Goal: Information Seeking & Learning: Learn about a topic

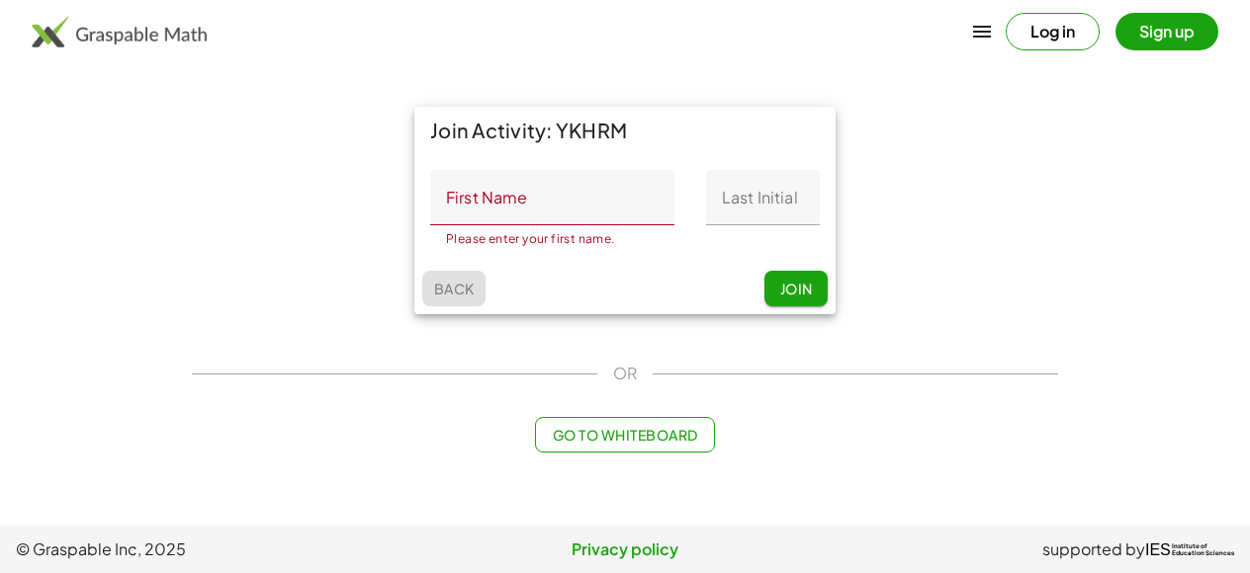
click at [465, 294] on span "Back" at bounding box center [453, 289] width 41 height 18
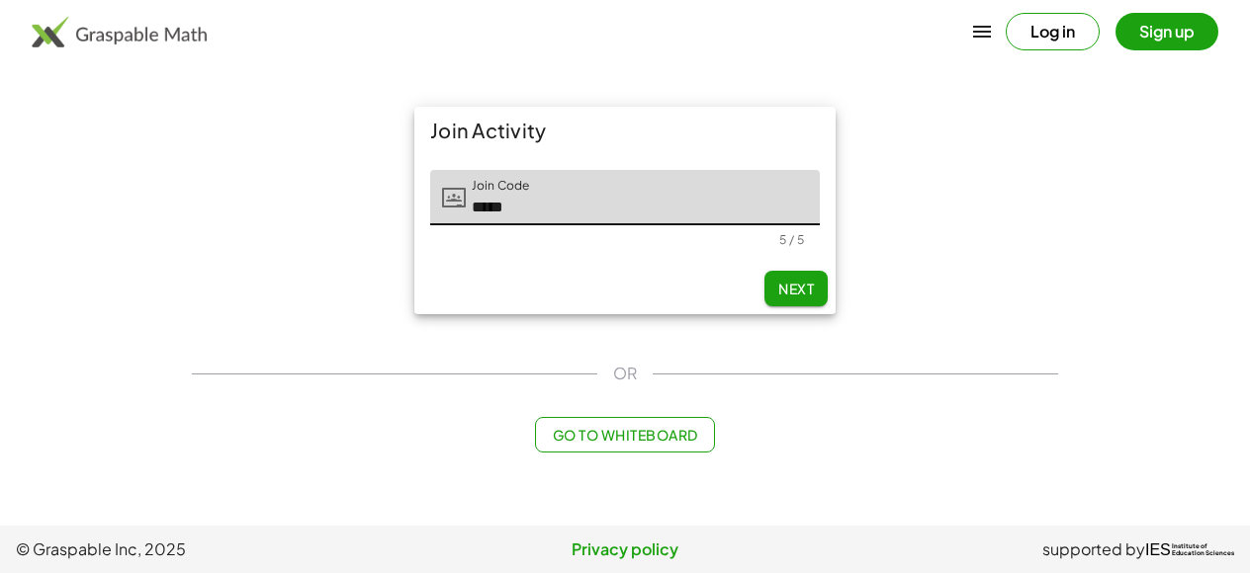
click at [812, 285] on span "Next" at bounding box center [796, 289] width 36 height 18
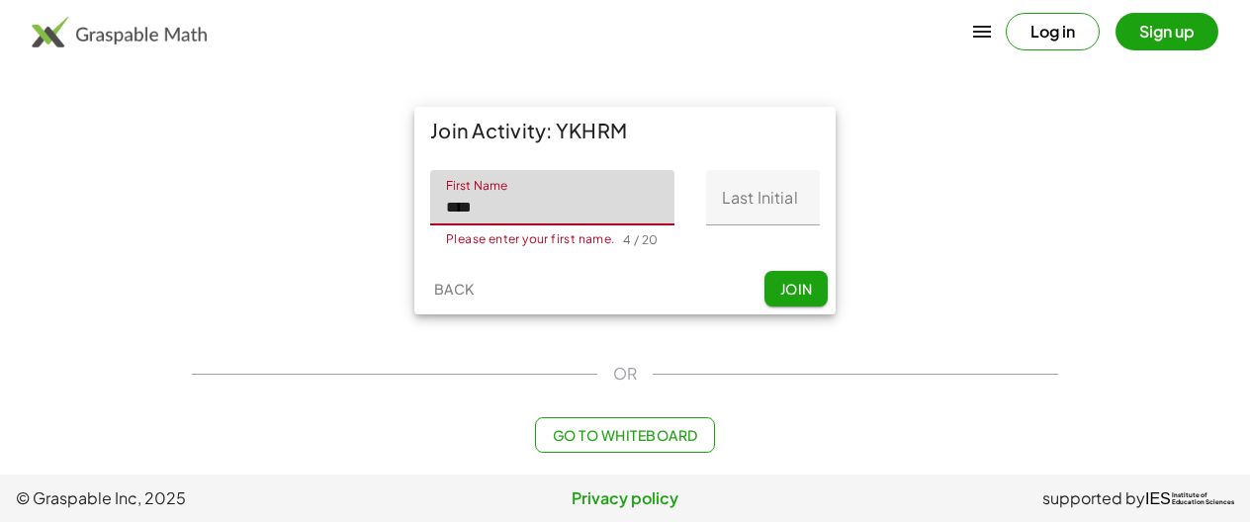
type input "****"
click at [733, 196] on input "Last Initial" at bounding box center [763, 197] width 114 height 55
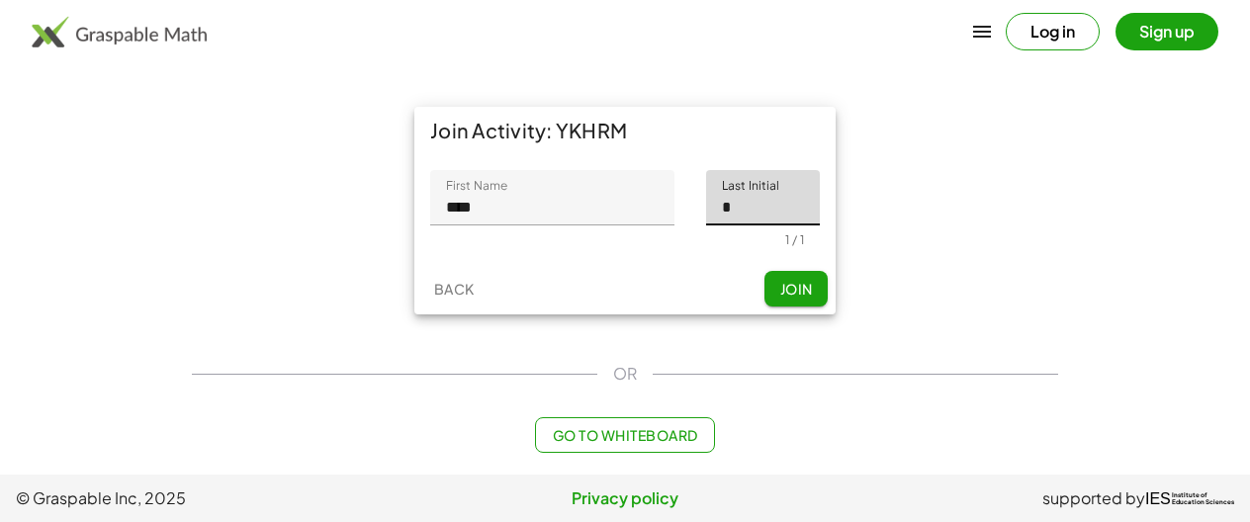
type input "*"
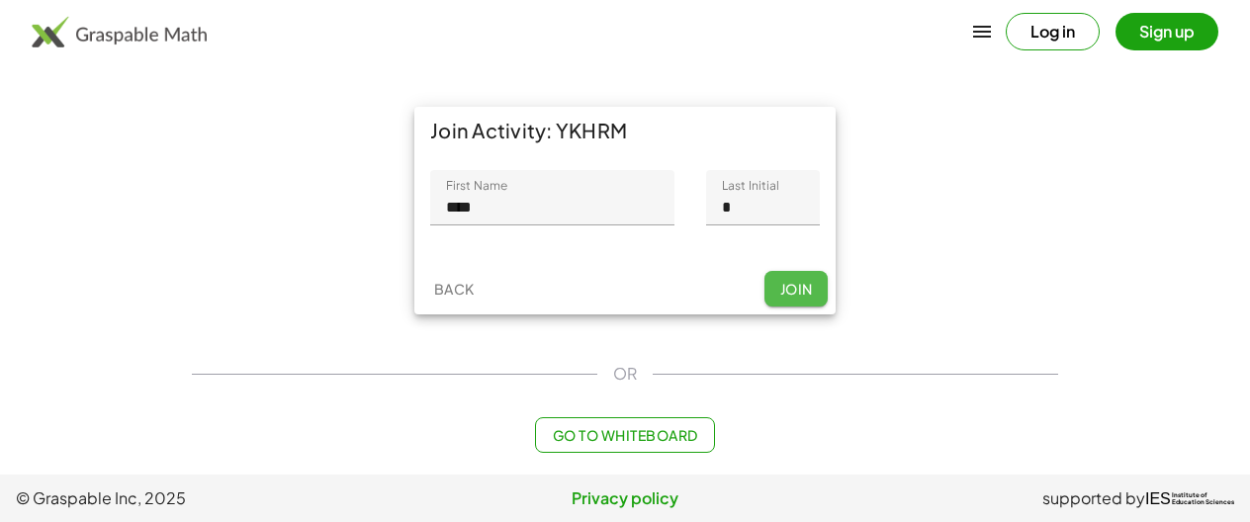
click at [802, 289] on span "Join" at bounding box center [795, 289] width 33 height 18
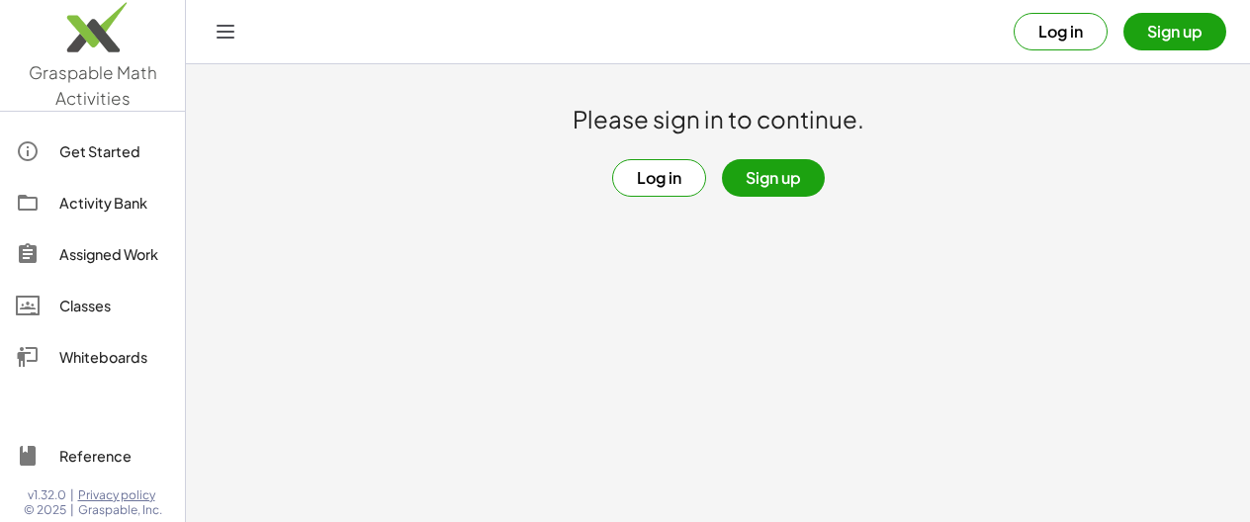
click at [655, 176] on button "Log in" at bounding box center [659, 178] width 94 height 38
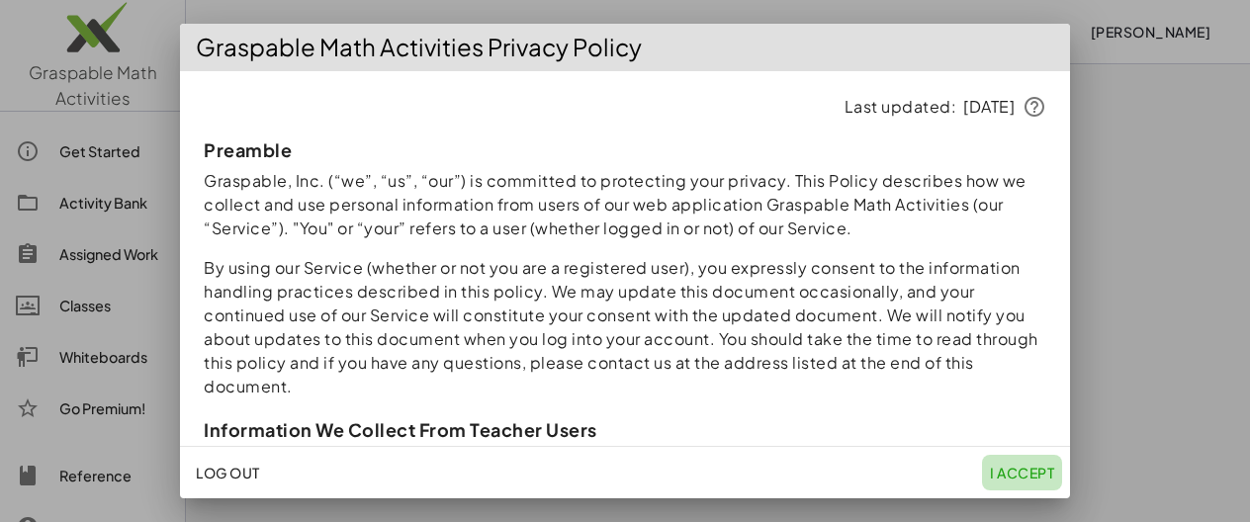
click at [1013, 472] on span "I accept" at bounding box center [1022, 473] width 64 height 18
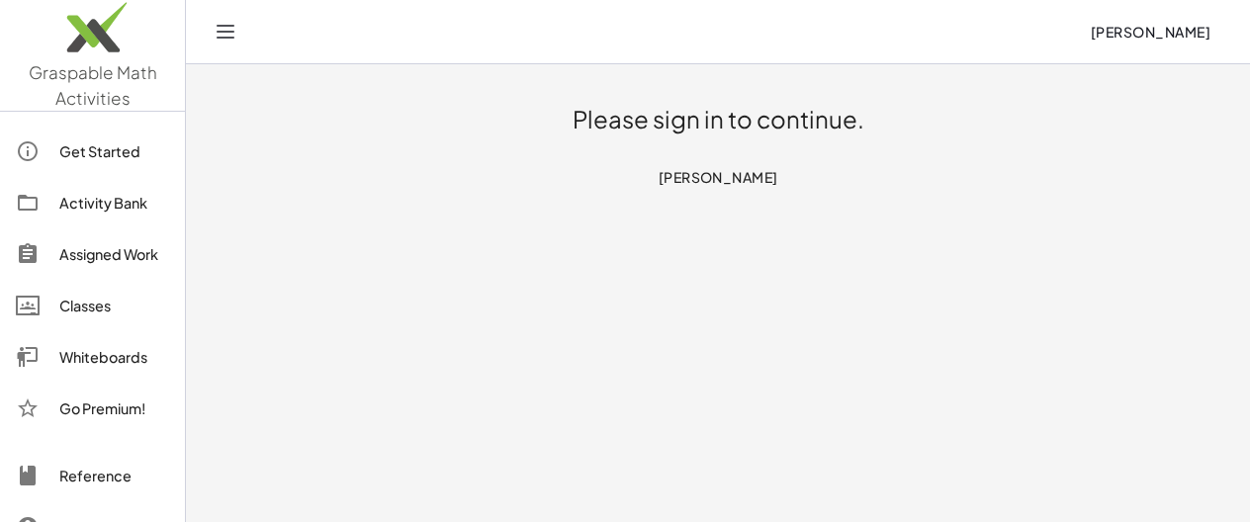
click at [111, 149] on div "Get Started" at bounding box center [114, 151] width 110 height 24
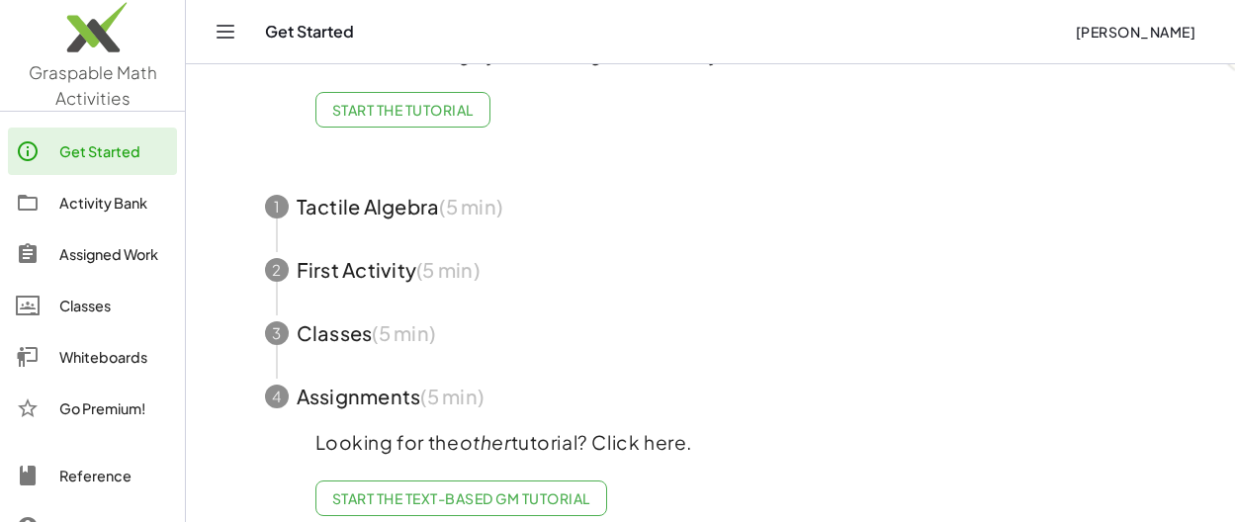
scroll to position [175, 0]
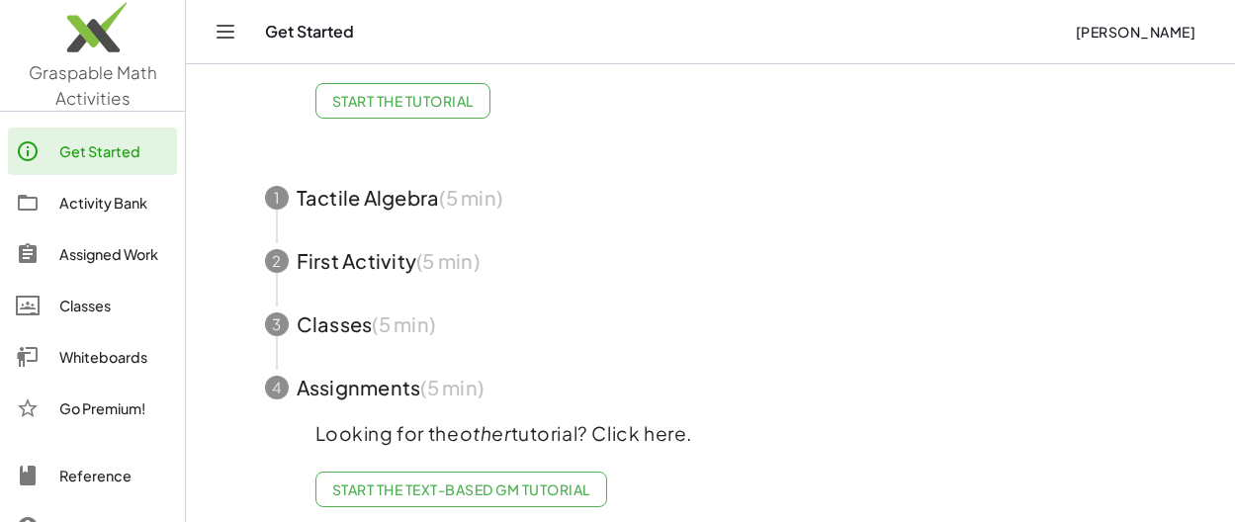
click at [77, 302] on div "Classes" at bounding box center [114, 306] width 110 height 24
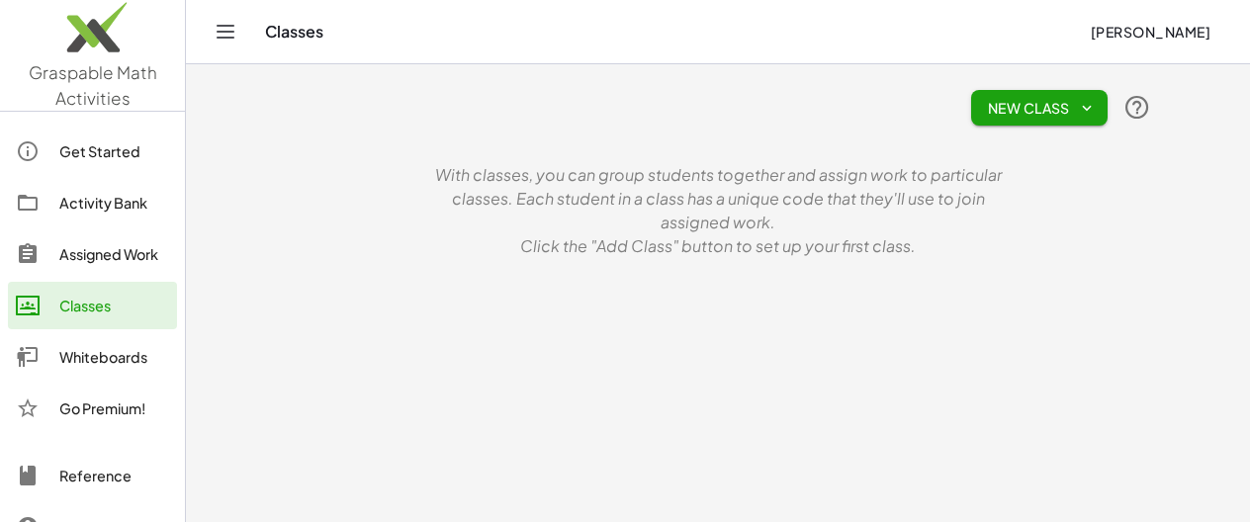
click at [94, 248] on div "Assigned Work" at bounding box center [114, 254] width 110 height 24
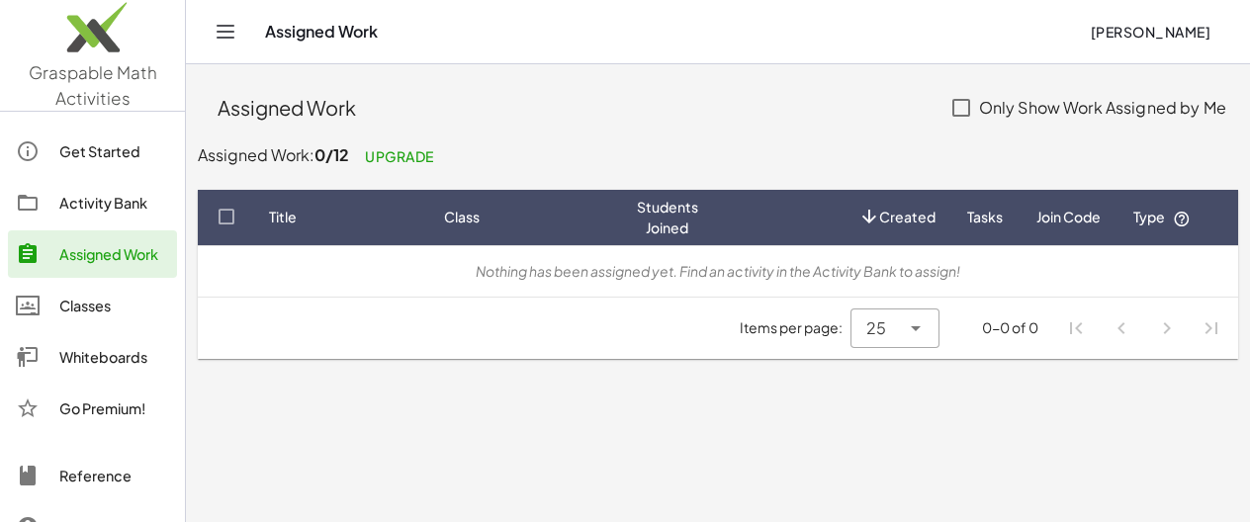
click at [93, 358] on div "Whiteboards" at bounding box center [114, 357] width 110 height 24
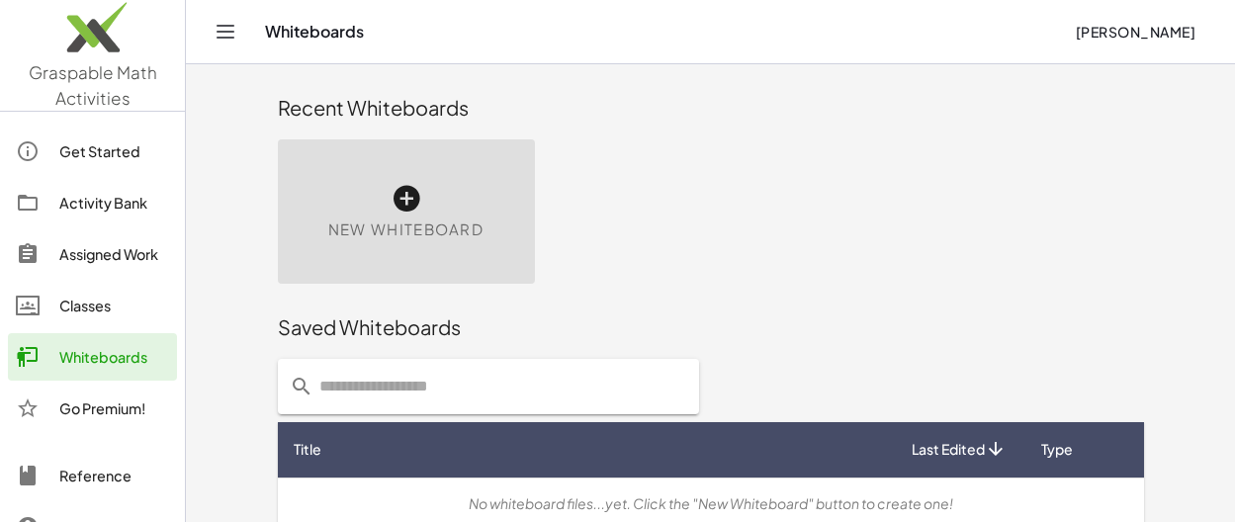
click at [1158, 28] on span "Mónica Lordi" at bounding box center [1135, 32] width 121 height 18
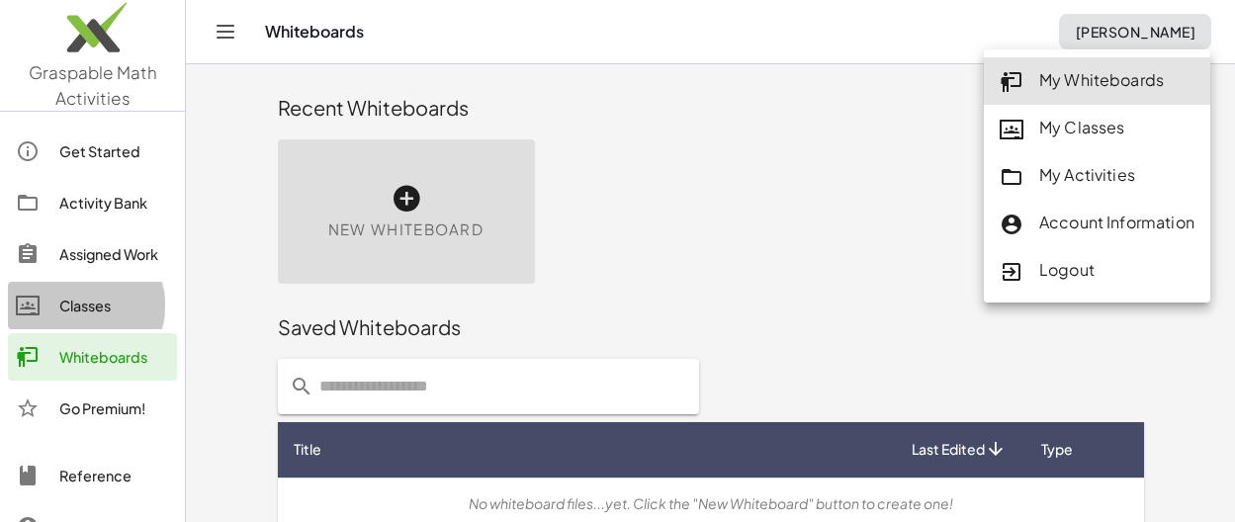
click at [80, 309] on div "Classes" at bounding box center [114, 306] width 110 height 24
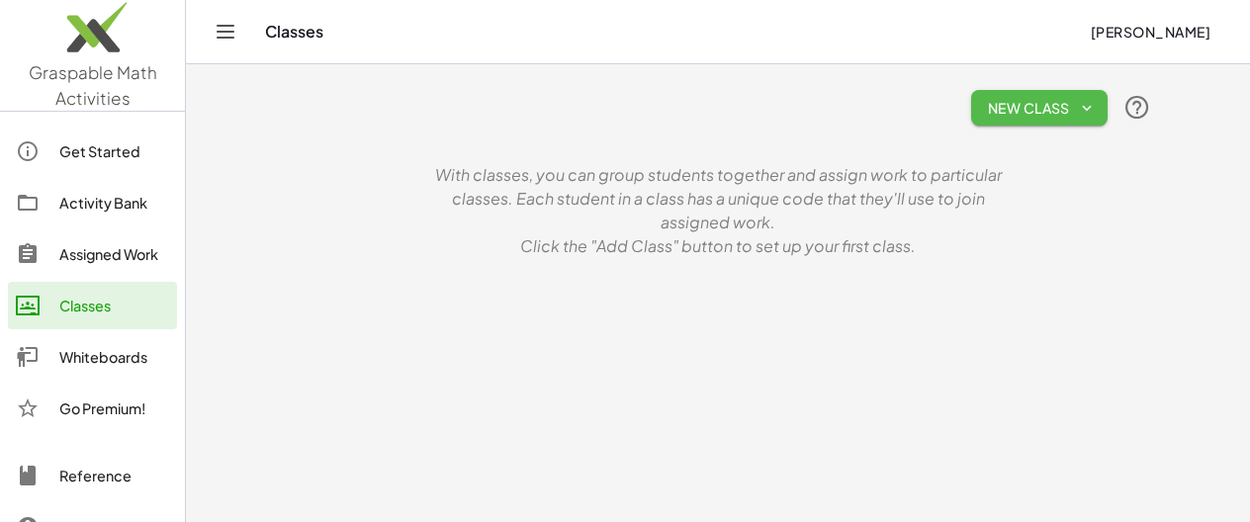
click at [1076, 108] on span "New Class" at bounding box center [1039, 108] width 105 height 18
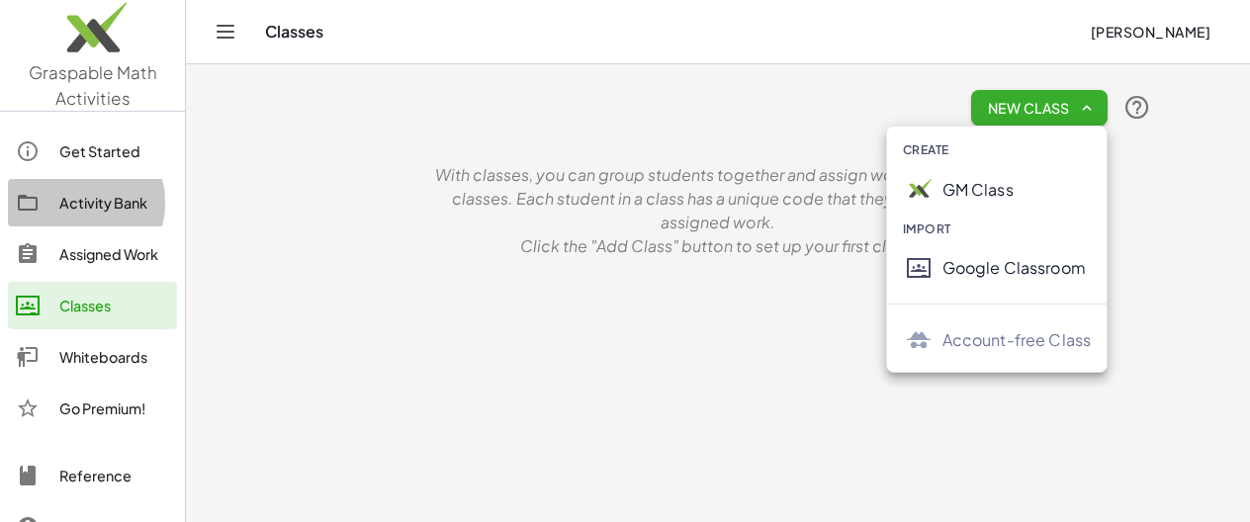
click at [97, 198] on div "Activity Bank" at bounding box center [114, 203] width 110 height 24
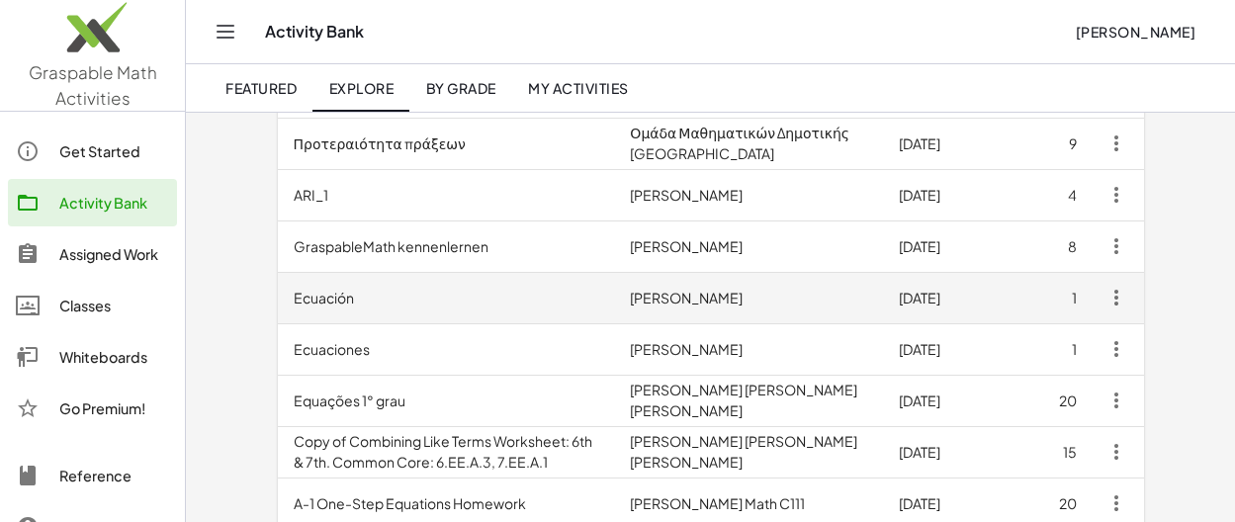
scroll to position [553, 0]
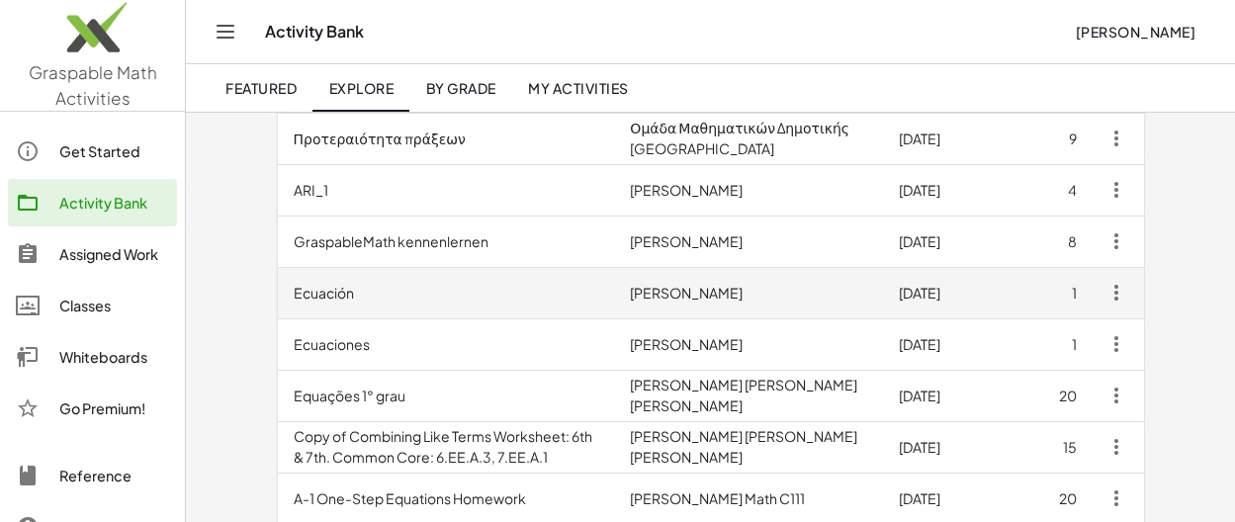
click at [319, 294] on td "Ecuación" at bounding box center [446, 292] width 337 height 51
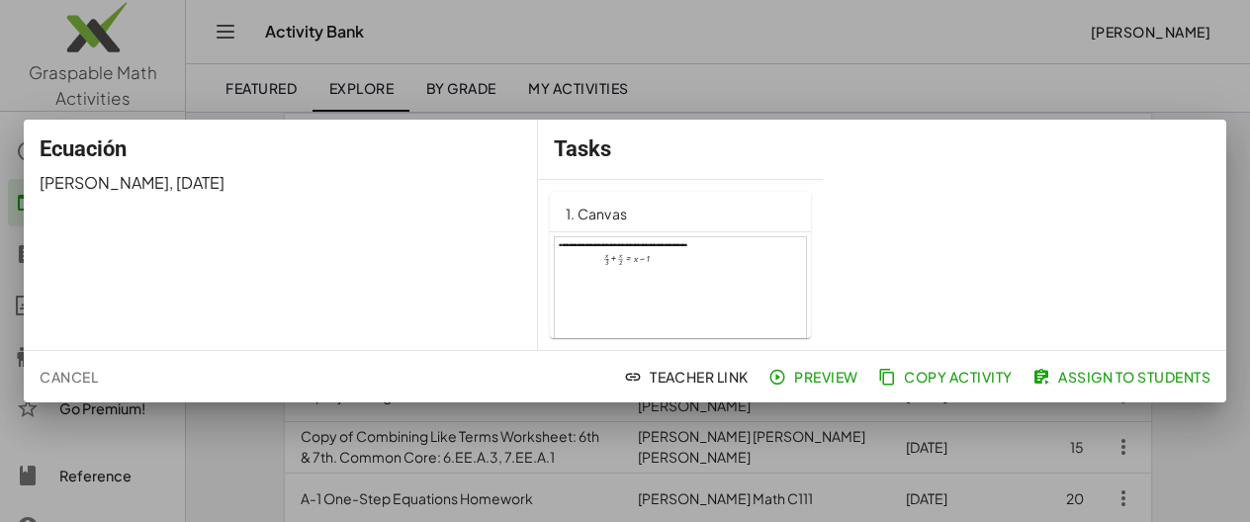
click at [799, 377] on span "Preview" at bounding box center [815, 377] width 86 height 18
click at [71, 379] on span "Cancel" at bounding box center [69, 377] width 58 height 18
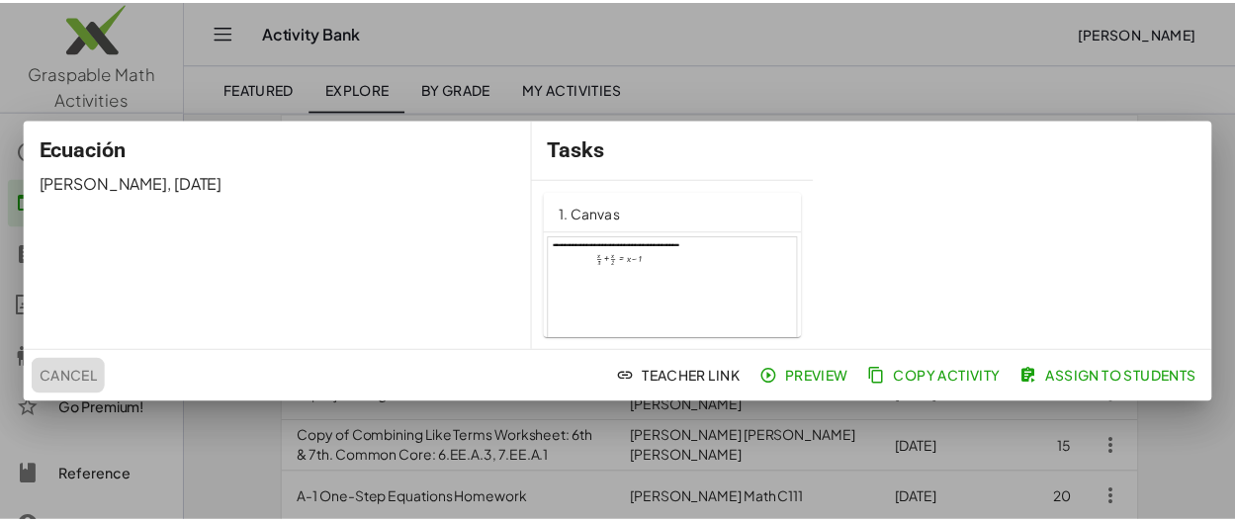
scroll to position [553, 0]
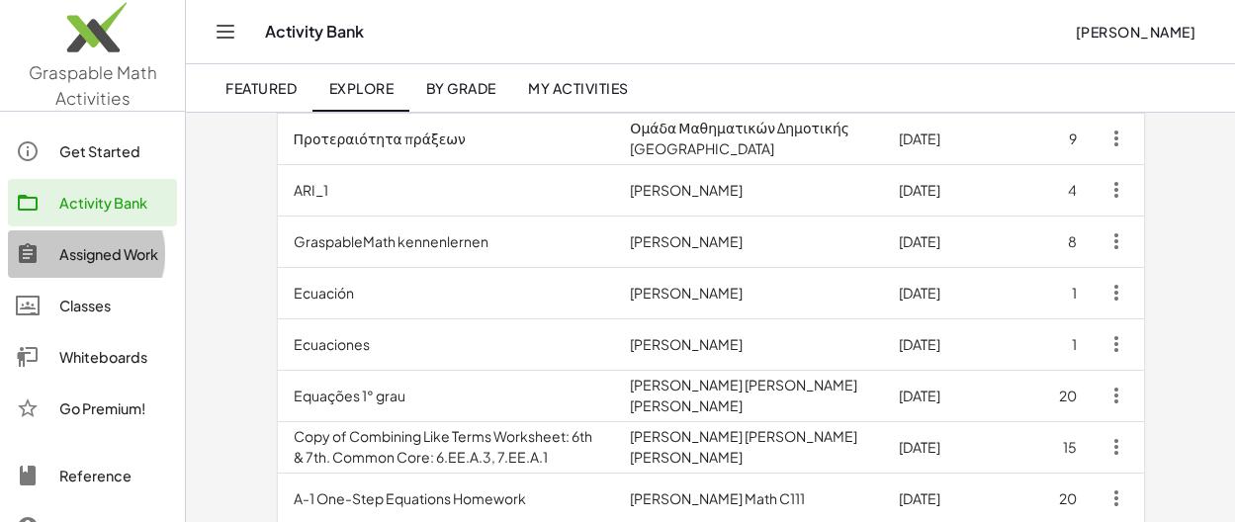
click at [99, 256] on div "Assigned Work" at bounding box center [114, 254] width 110 height 24
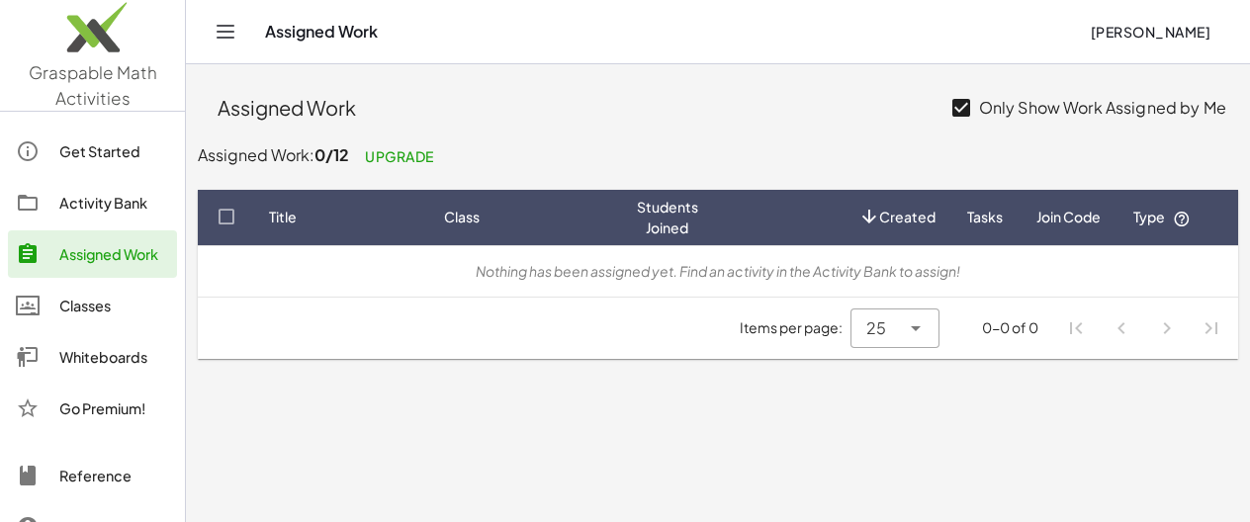
click at [223, 31] on icon "Toggle navigation" at bounding box center [226, 32] width 17 height 12
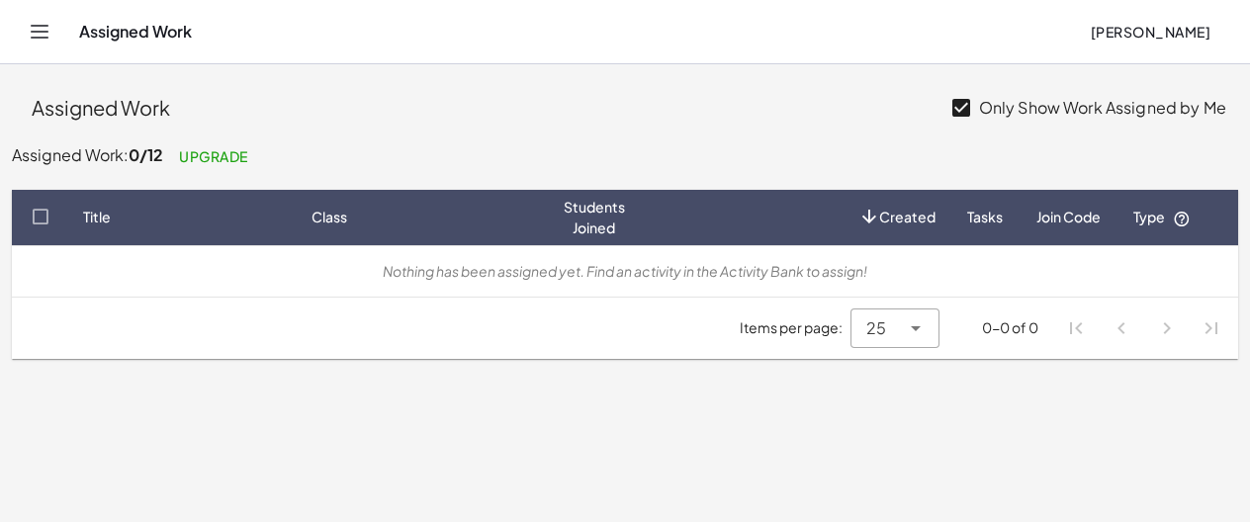
click at [52, 29] on button "Toggle navigation" at bounding box center [40, 32] width 32 height 32
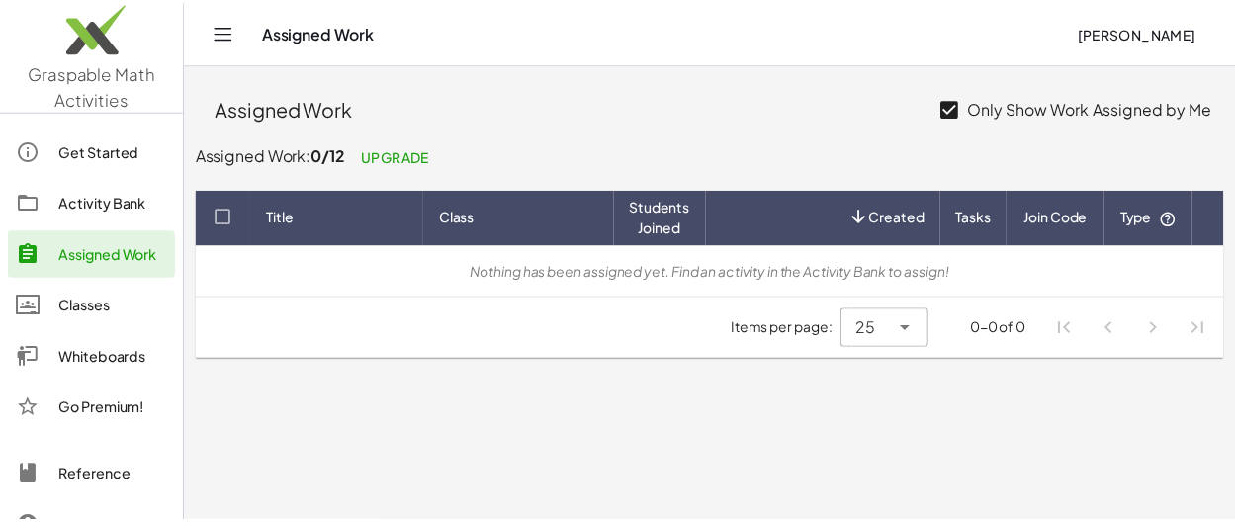
scroll to position [75, 0]
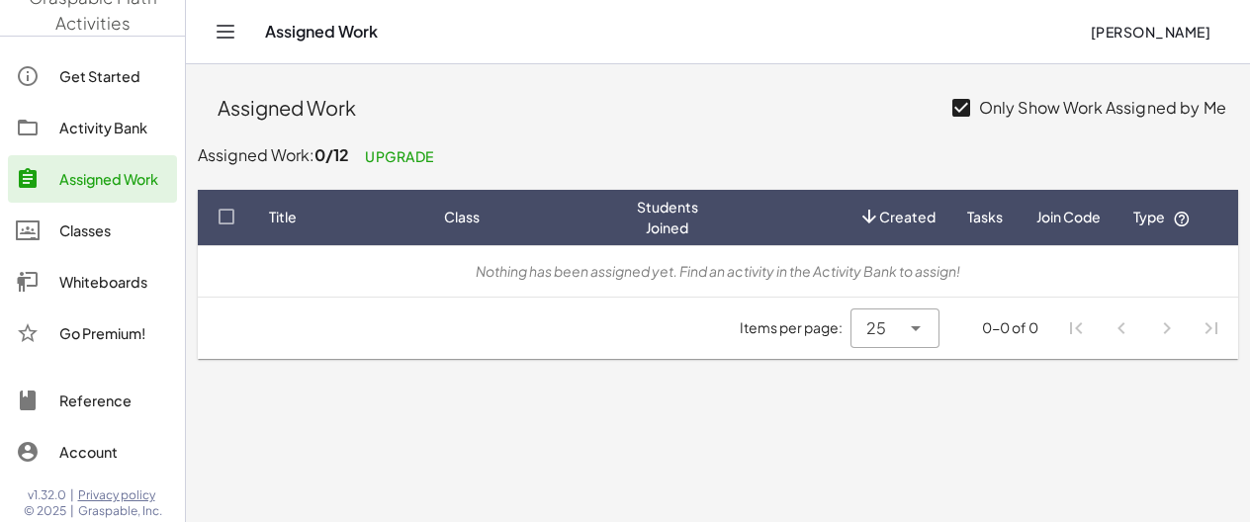
click at [88, 454] on div "Account" at bounding box center [114, 452] width 110 height 24
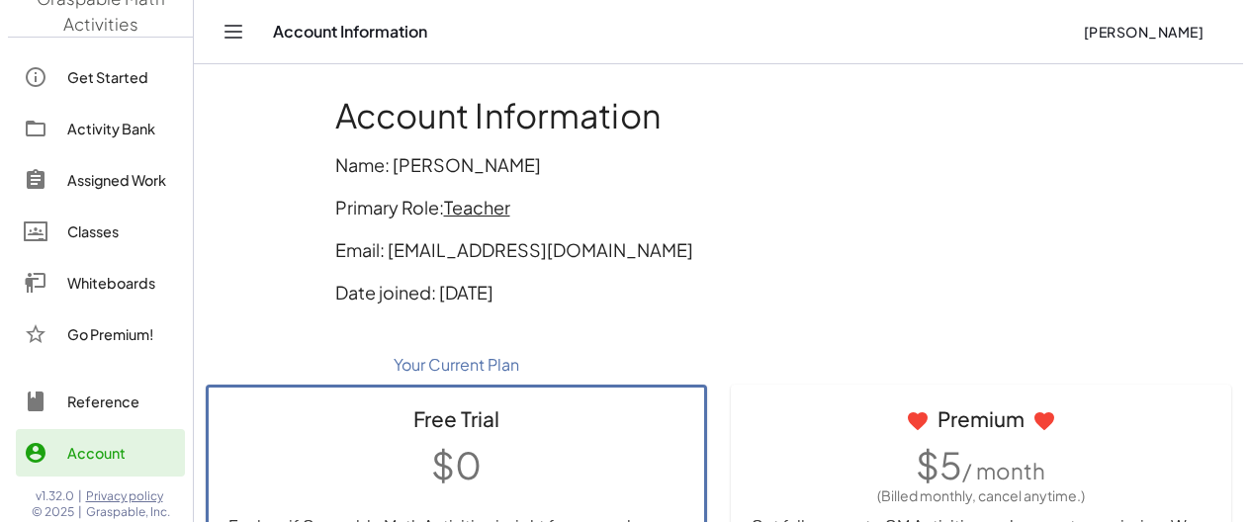
scroll to position [75, 0]
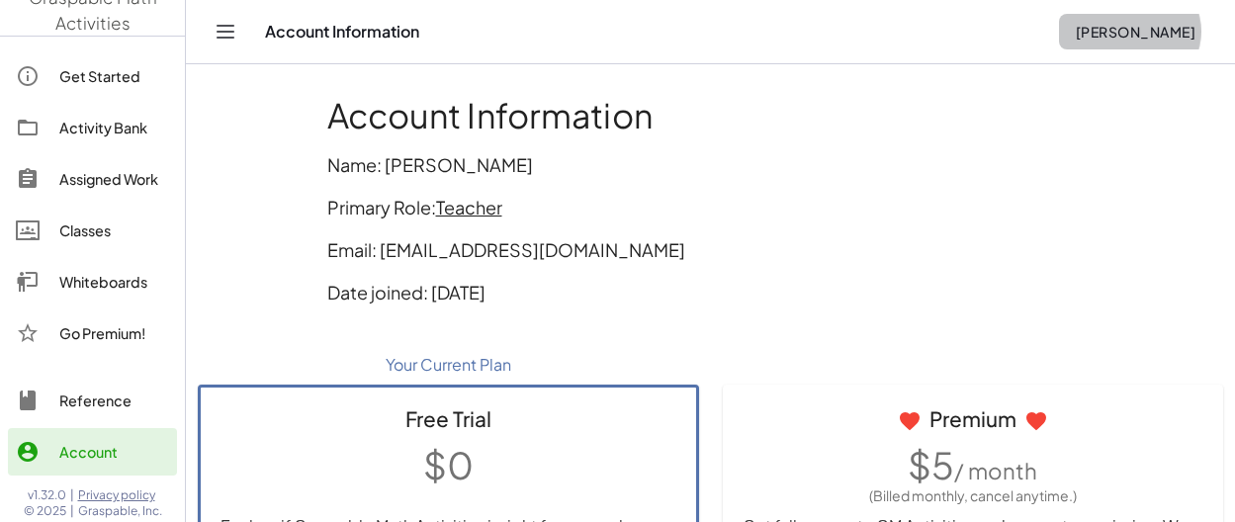
click at [1141, 39] on span "Mónica Lordi" at bounding box center [1135, 32] width 121 height 18
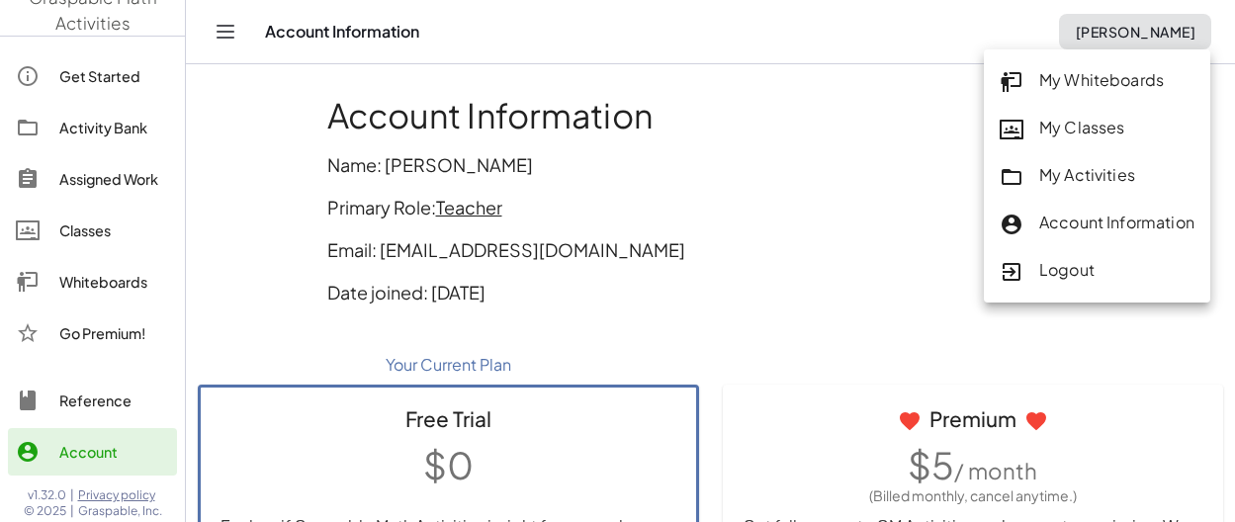
click at [1112, 272] on div "Logout" at bounding box center [1097, 271] width 195 height 26
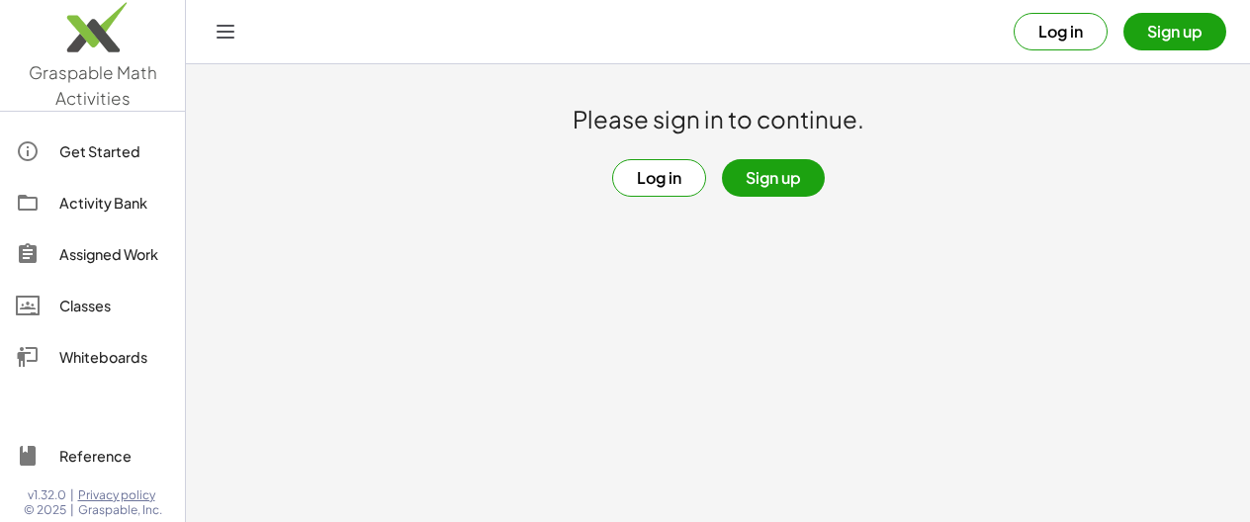
click at [675, 183] on button "Log in" at bounding box center [659, 178] width 94 height 38
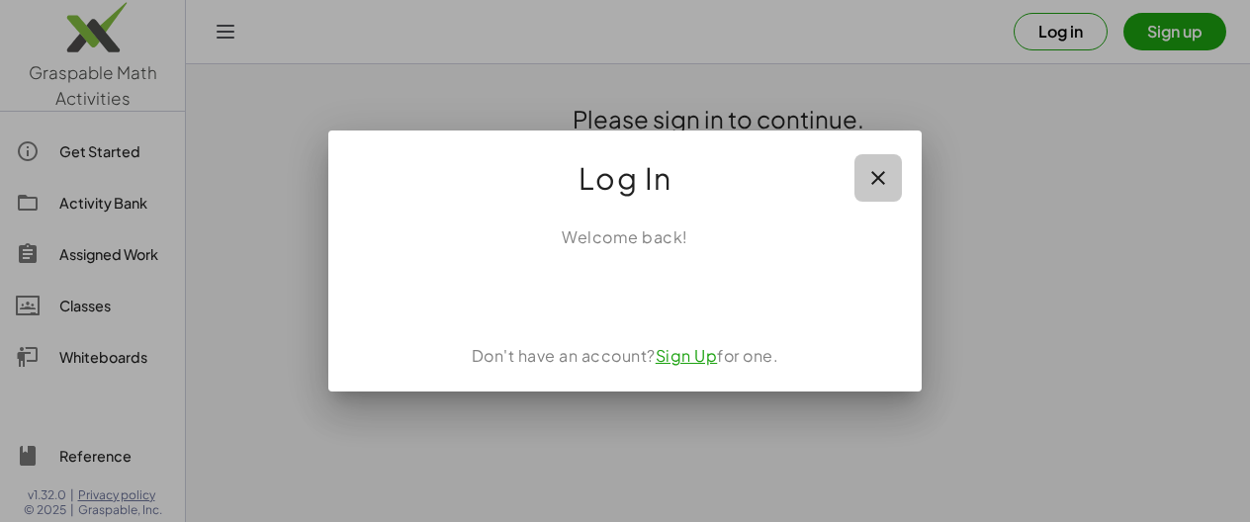
click at [876, 181] on icon "button" at bounding box center [878, 178] width 24 height 24
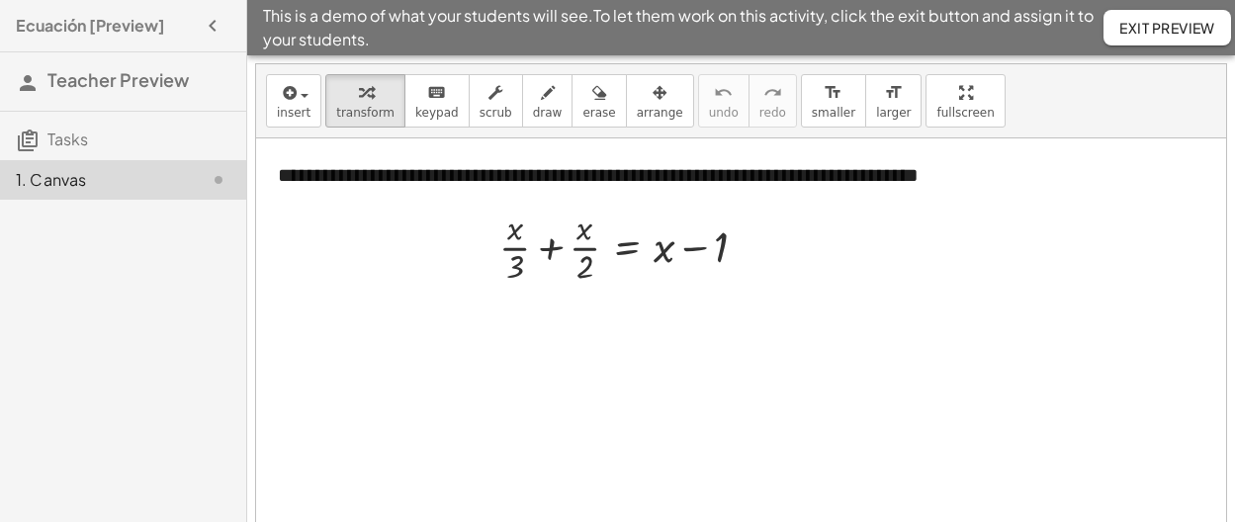
click at [1158, 31] on span "Exit Preview" at bounding box center [1167, 28] width 96 height 18
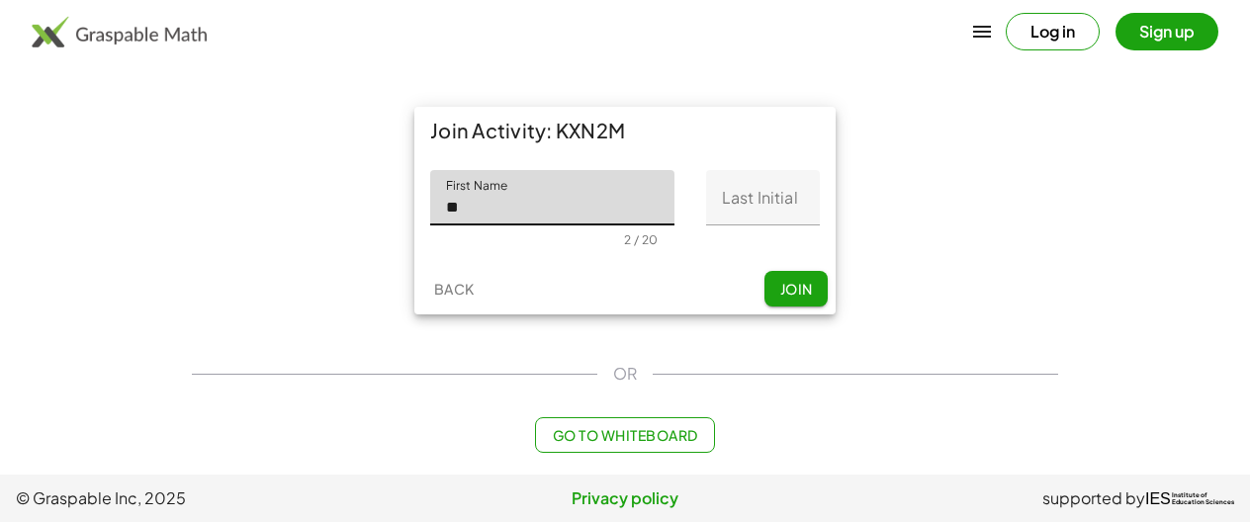
type input "**"
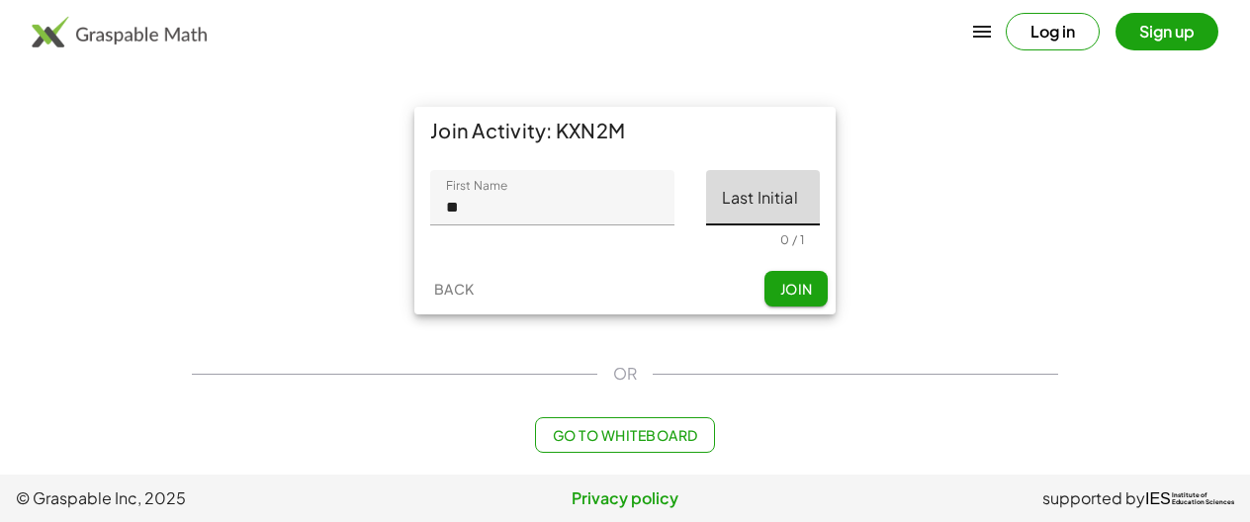
click at [725, 206] on input "Last Initial" at bounding box center [763, 197] width 114 height 55
type input "*"
drag, startPoint x: 797, startPoint y: 299, endPoint x: 798, endPoint y: 315, distance: 16.8
click at [797, 298] on button "Join" at bounding box center [795, 289] width 63 height 36
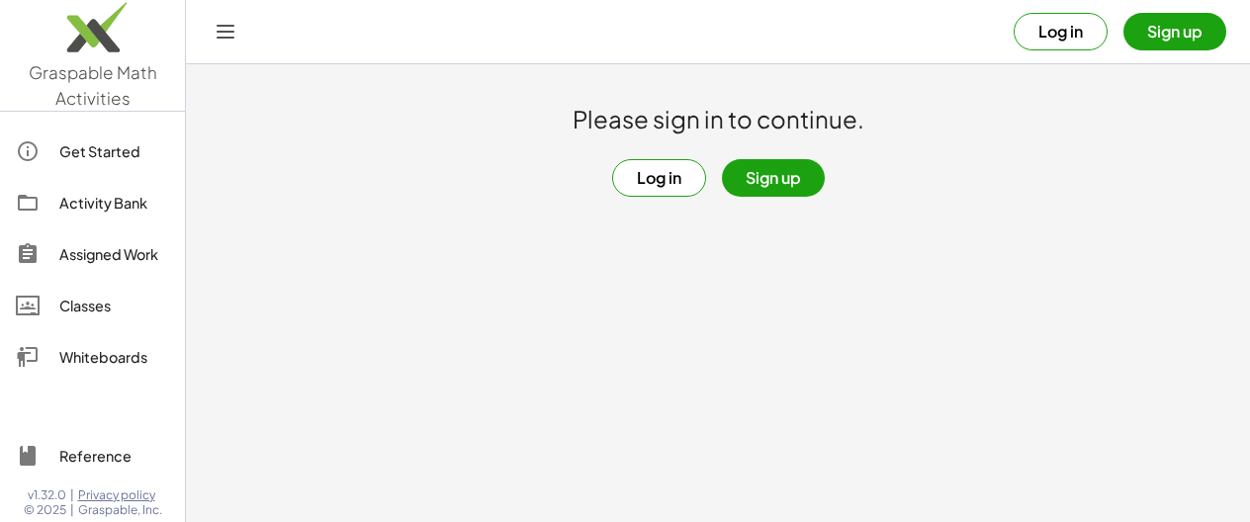
click at [65, 252] on div "Assigned Work" at bounding box center [114, 254] width 110 height 24
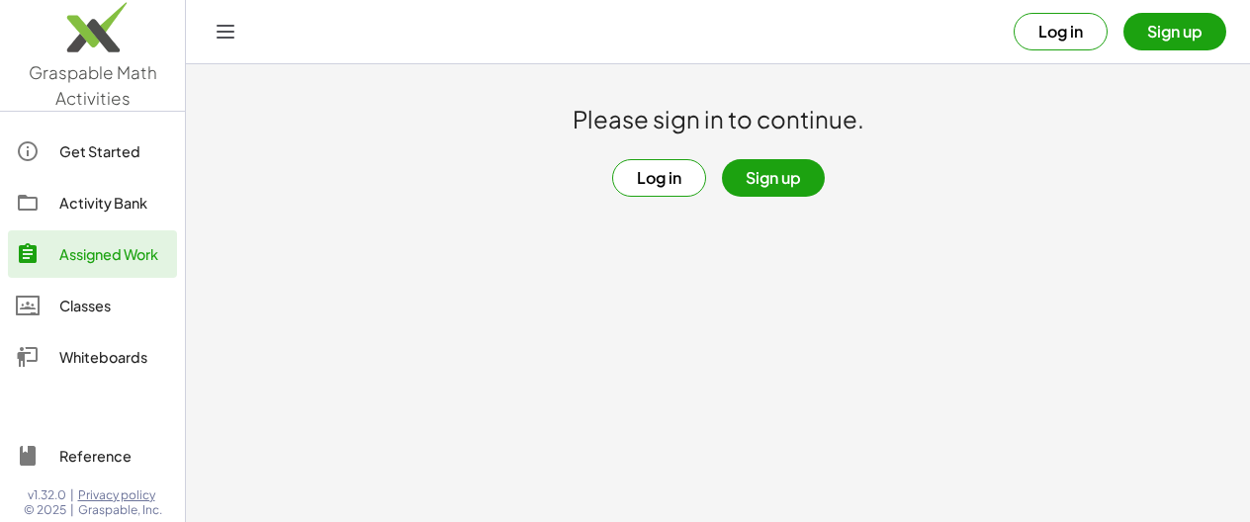
click at [111, 256] on div "Assigned Work" at bounding box center [114, 254] width 110 height 24
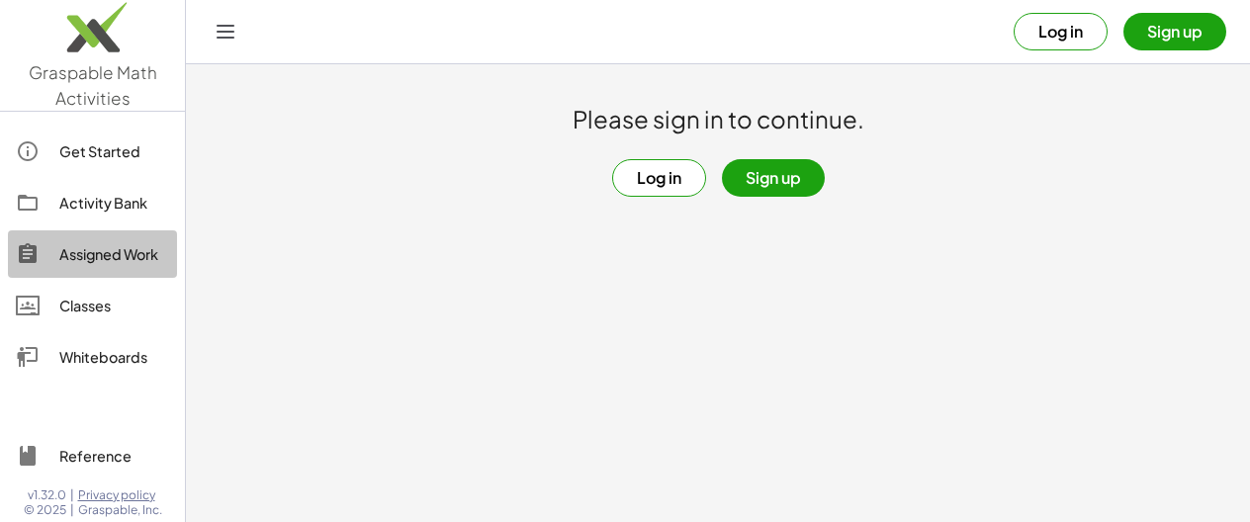
click at [111, 256] on div "Assigned Work" at bounding box center [114, 254] width 110 height 24
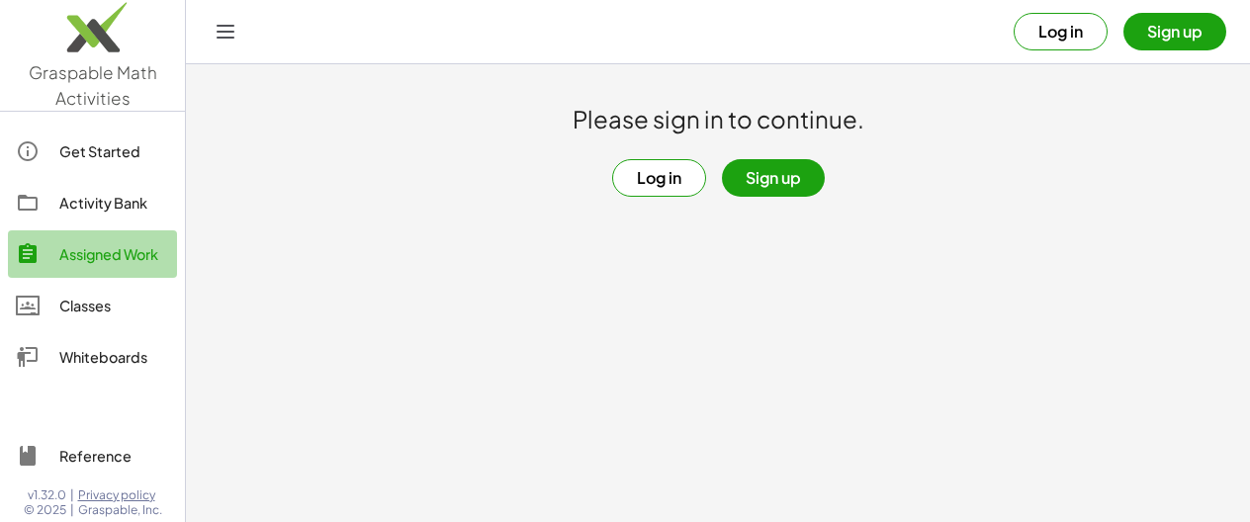
click at [111, 256] on div "Assigned Work" at bounding box center [114, 254] width 110 height 24
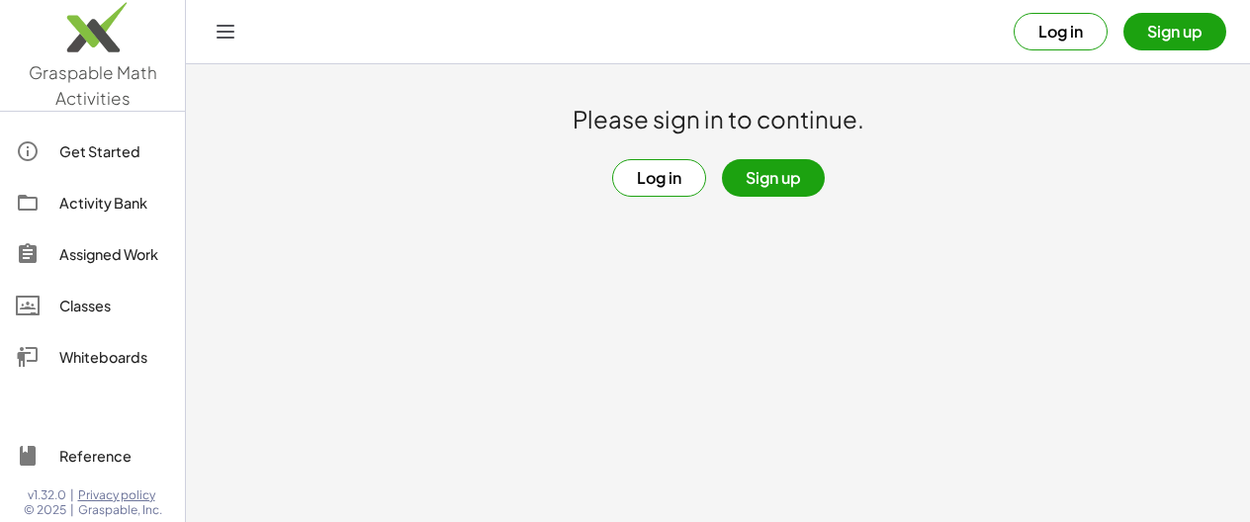
click at [111, 256] on div "Assigned Work" at bounding box center [114, 254] width 110 height 24
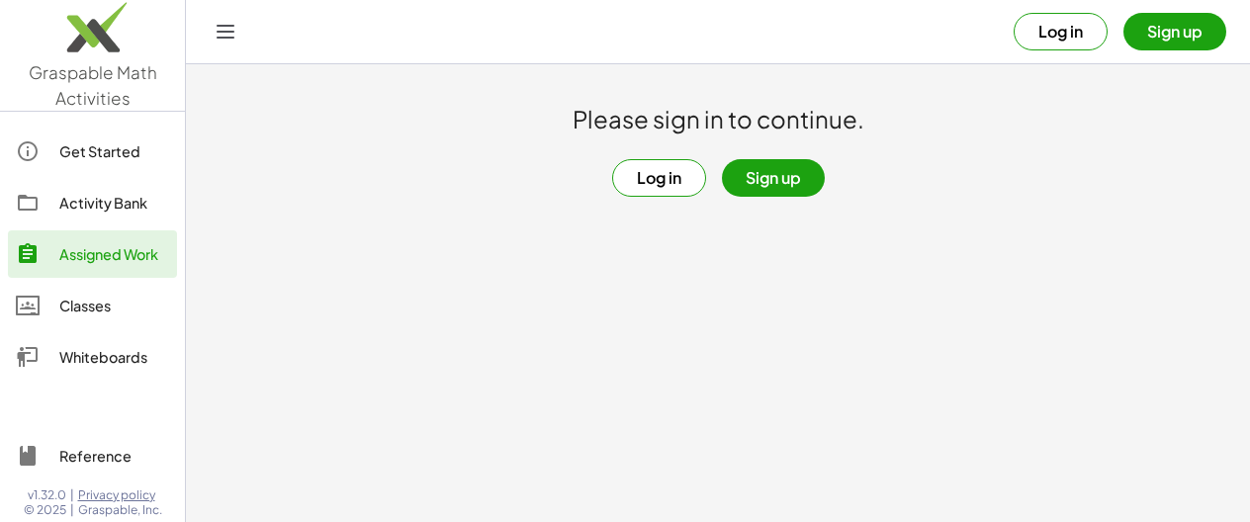
click at [671, 181] on button "Log in" at bounding box center [659, 178] width 94 height 38
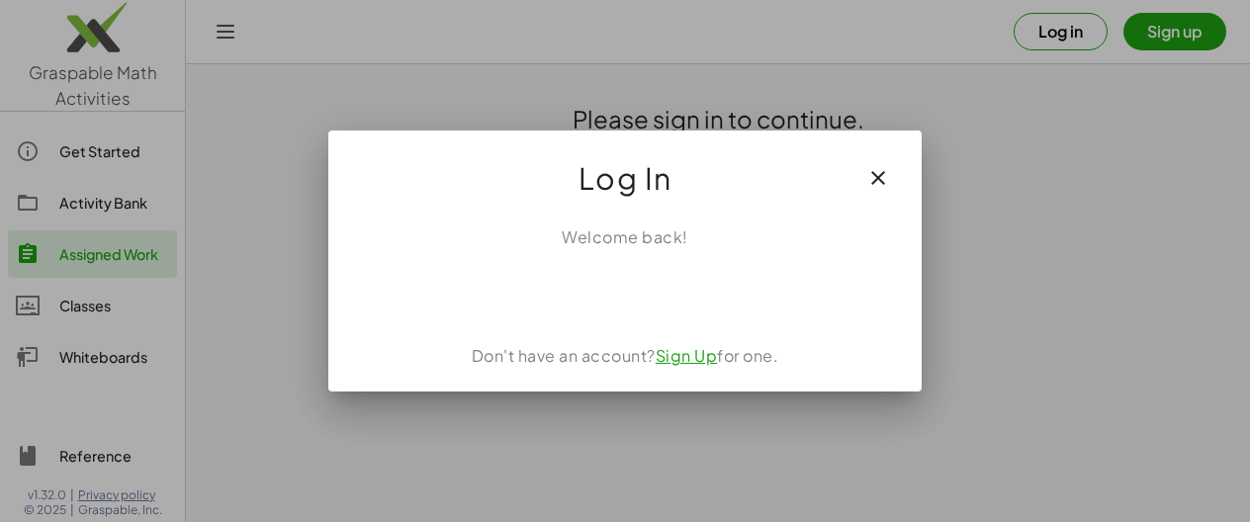
click at [425, 86] on div at bounding box center [625, 261] width 1250 height 522
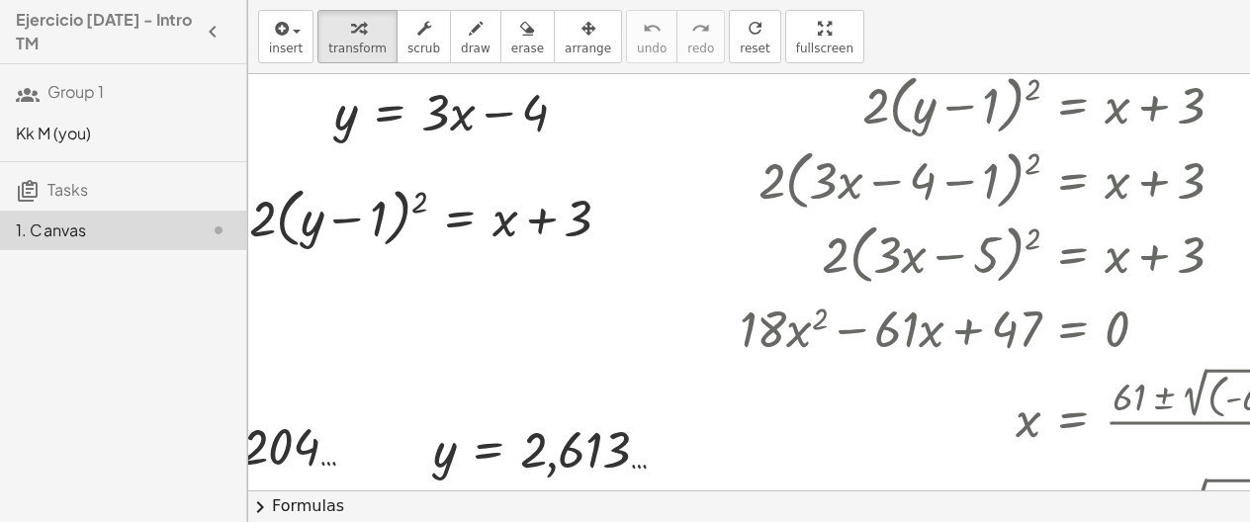
scroll to position [156, 56]
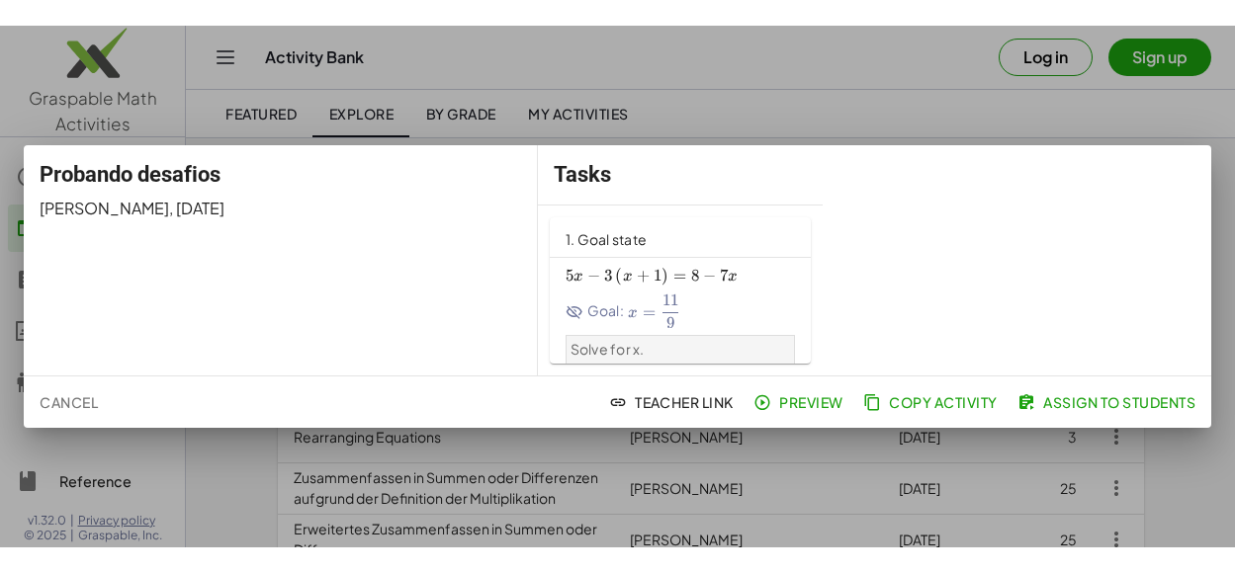
scroll to position [36, 0]
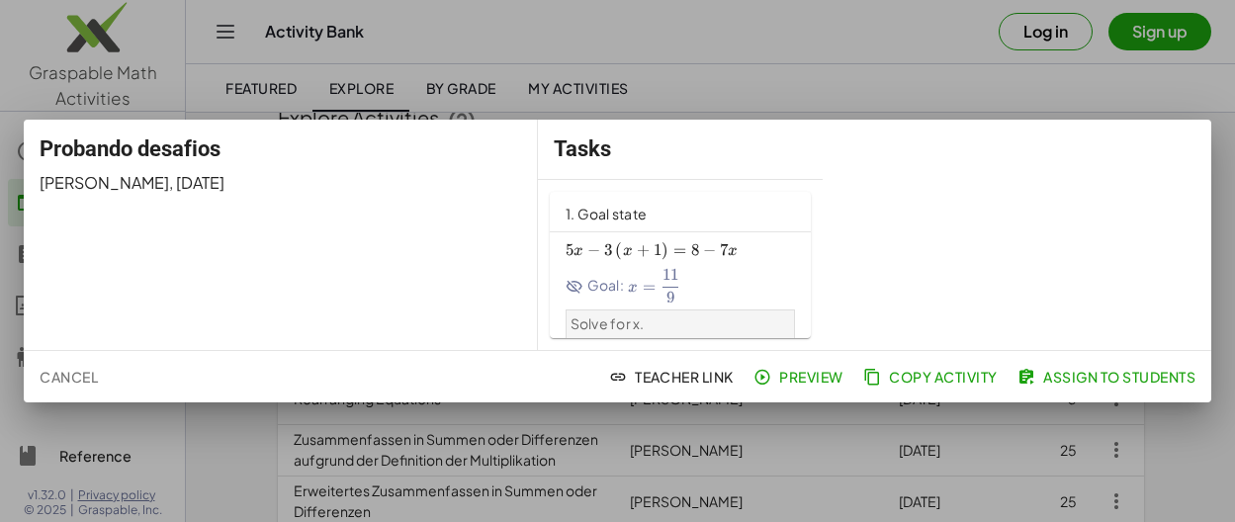
click at [628, 271] on span "x = 9 11 ​" at bounding box center [654, 286] width 52 height 34
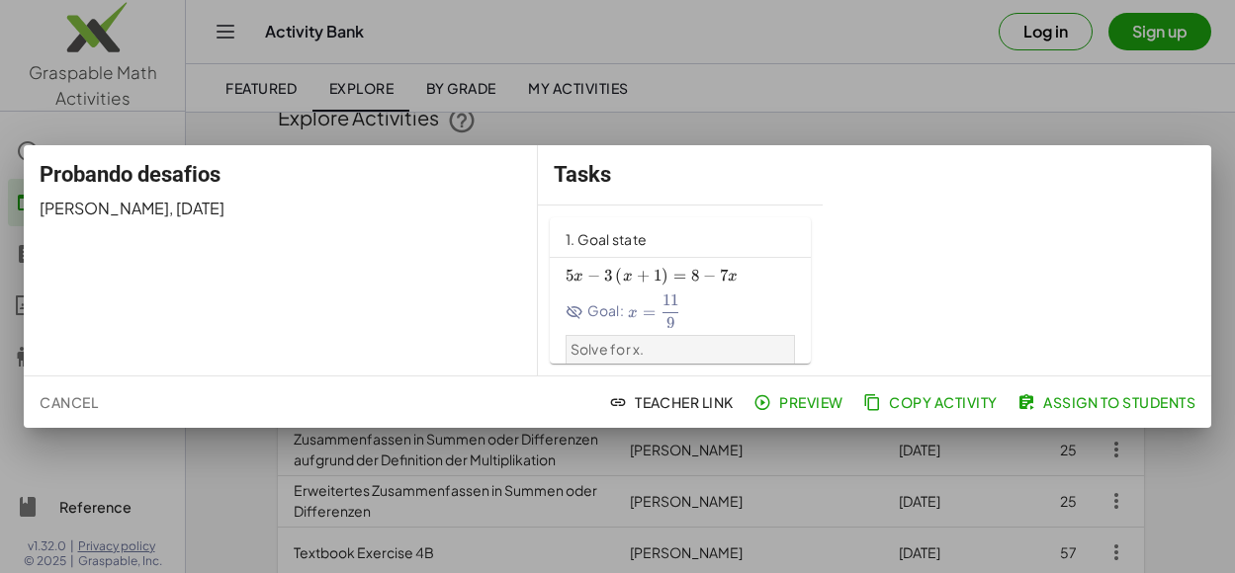
click at [707, 285] on span "−" at bounding box center [709, 276] width 13 height 20
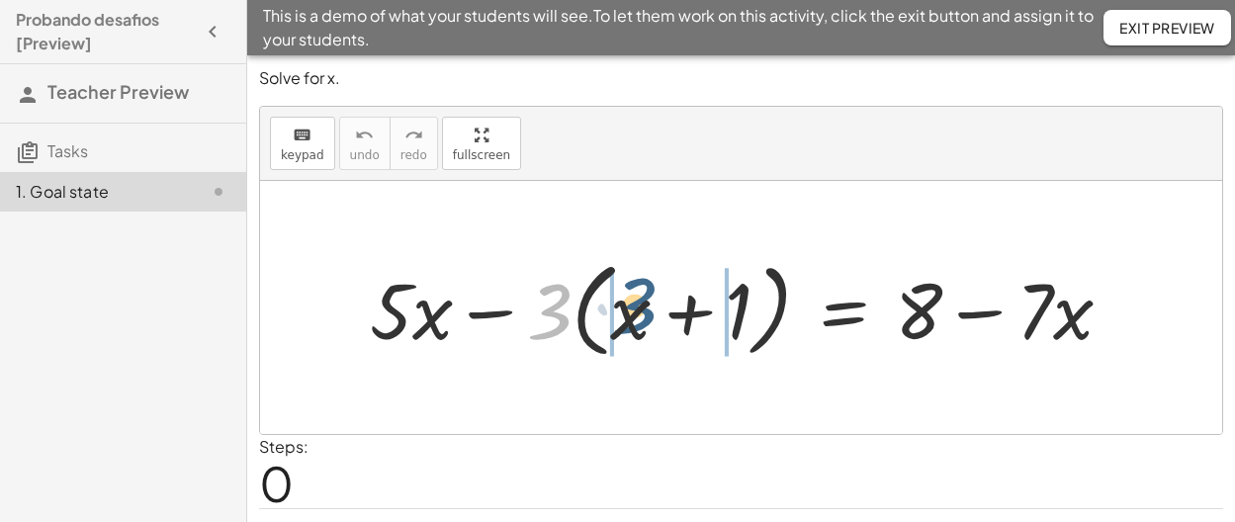
drag, startPoint x: 561, startPoint y: 321, endPoint x: 646, endPoint y: 315, distance: 85.2
click at [646, 315] on div at bounding box center [749, 308] width 778 height 114
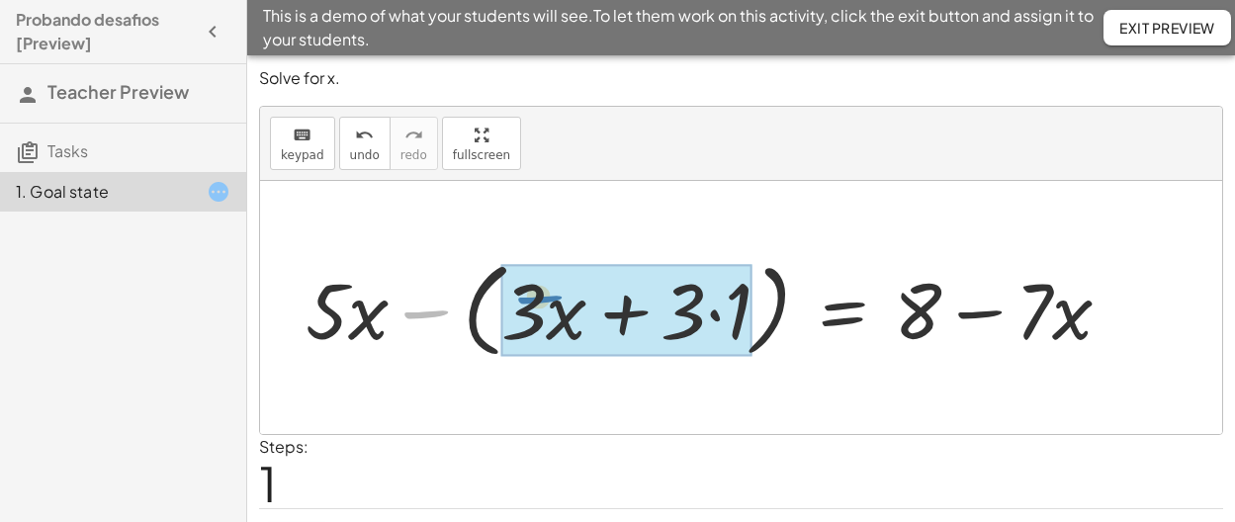
drag, startPoint x: 416, startPoint y: 315, endPoint x: 529, endPoint y: 301, distance: 113.7
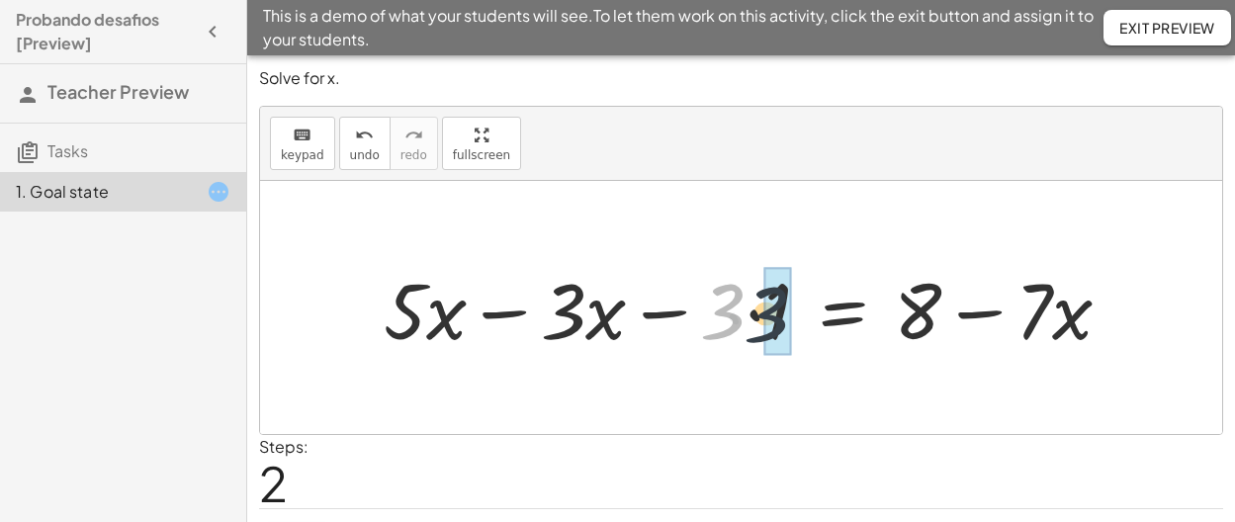
drag, startPoint x: 724, startPoint y: 314, endPoint x: 762, endPoint y: 317, distance: 38.7
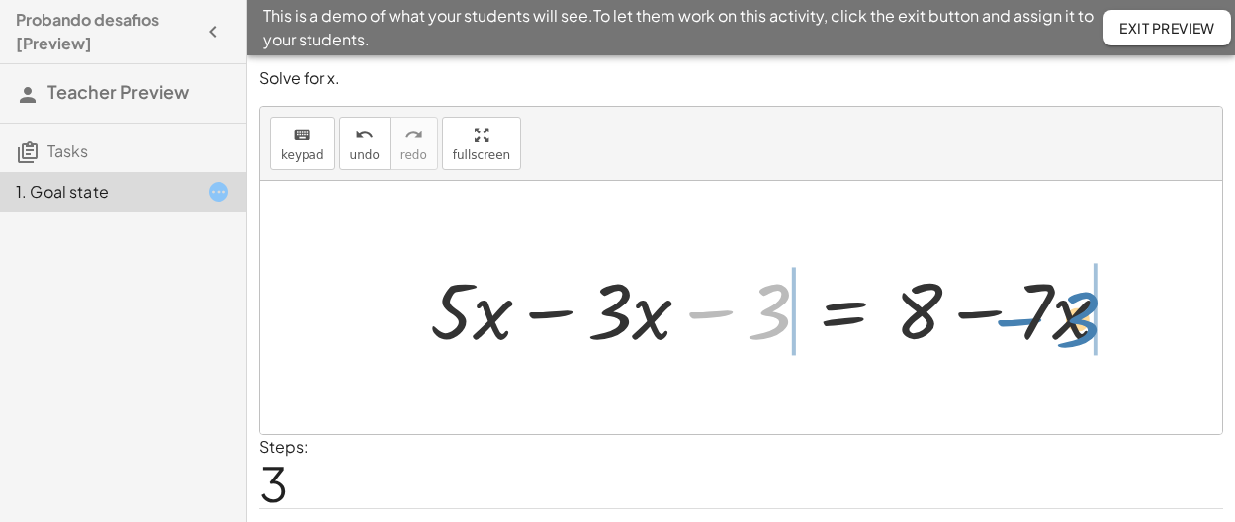
drag, startPoint x: 775, startPoint y: 323, endPoint x: 1084, endPoint y: 331, distance: 308.6
click at [1084, 331] on div at bounding box center [779, 308] width 718 height 102
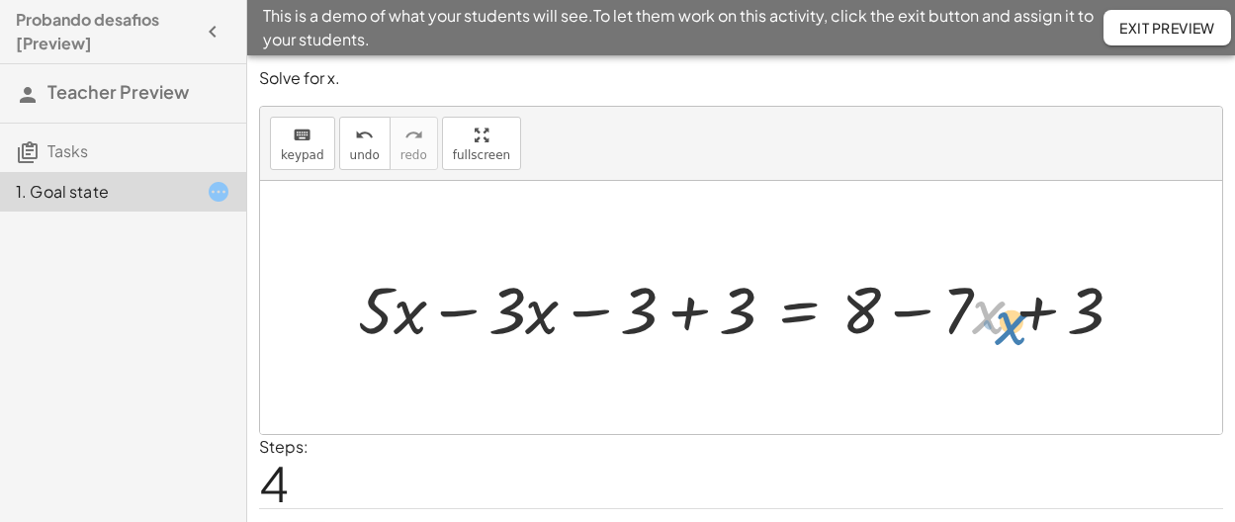
drag, startPoint x: 989, startPoint y: 324, endPoint x: 1023, endPoint y: 331, distance: 35.3
click at [1023, 333] on div at bounding box center [748, 308] width 801 height 86
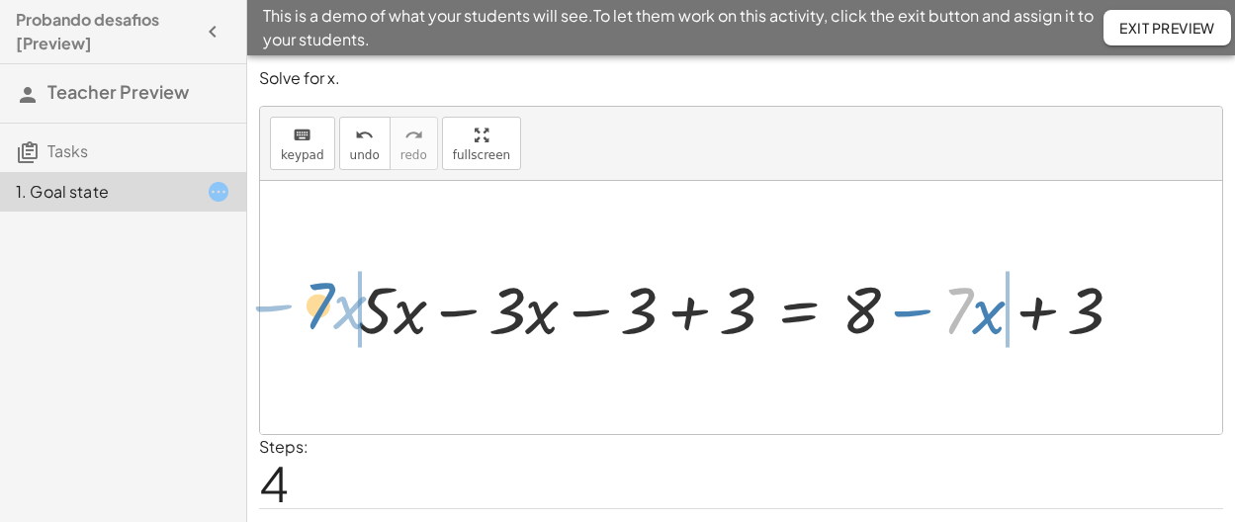
drag, startPoint x: 955, startPoint y: 319, endPoint x: 316, endPoint y: 314, distance: 638.7
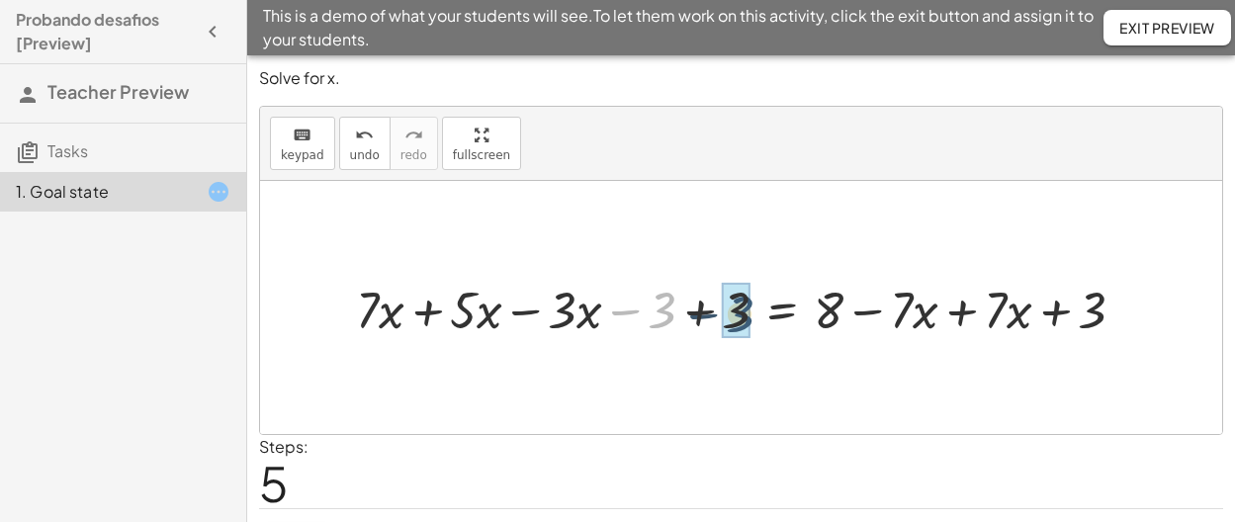
drag, startPoint x: 663, startPoint y: 314, endPoint x: 742, endPoint y: 318, distance: 78.2
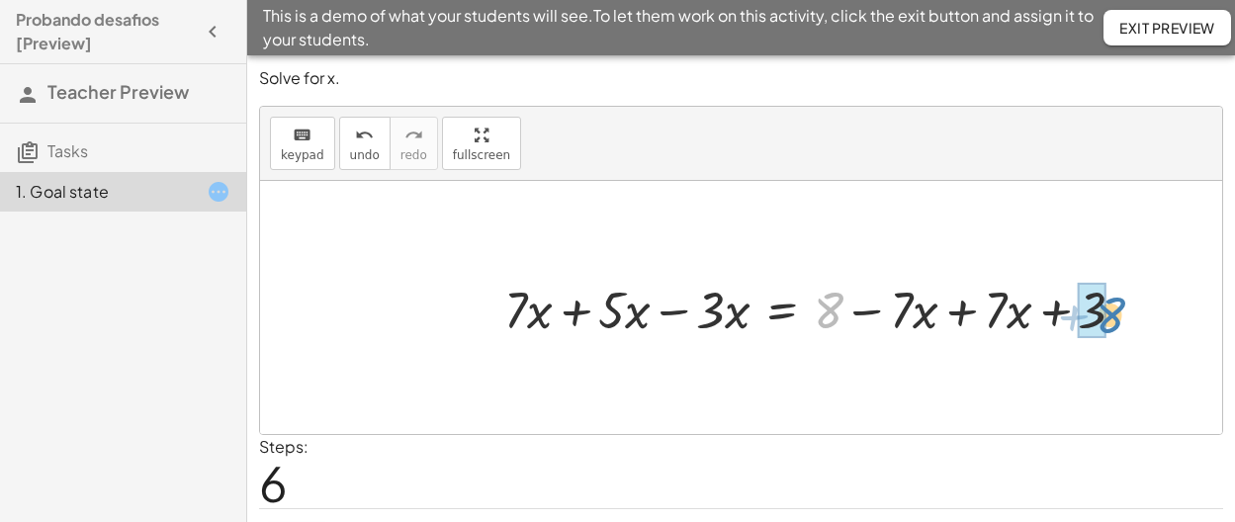
drag, startPoint x: 831, startPoint y: 316, endPoint x: 1112, endPoint y: 321, distance: 281.8
click at [1112, 321] on div at bounding box center [822, 307] width 656 height 67
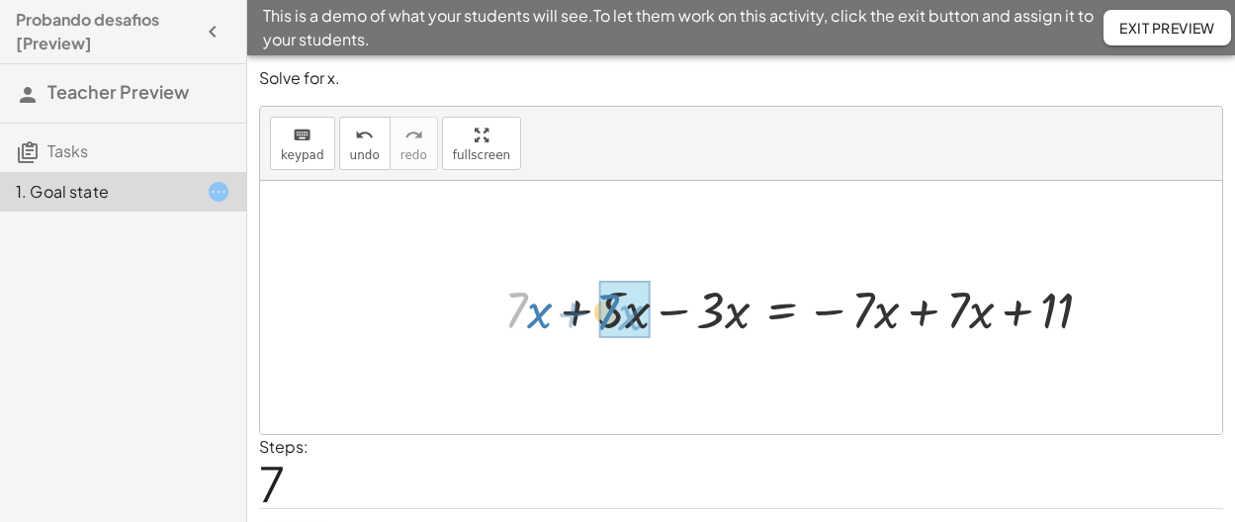
drag, startPoint x: 514, startPoint y: 316, endPoint x: 605, endPoint y: 318, distance: 91.0
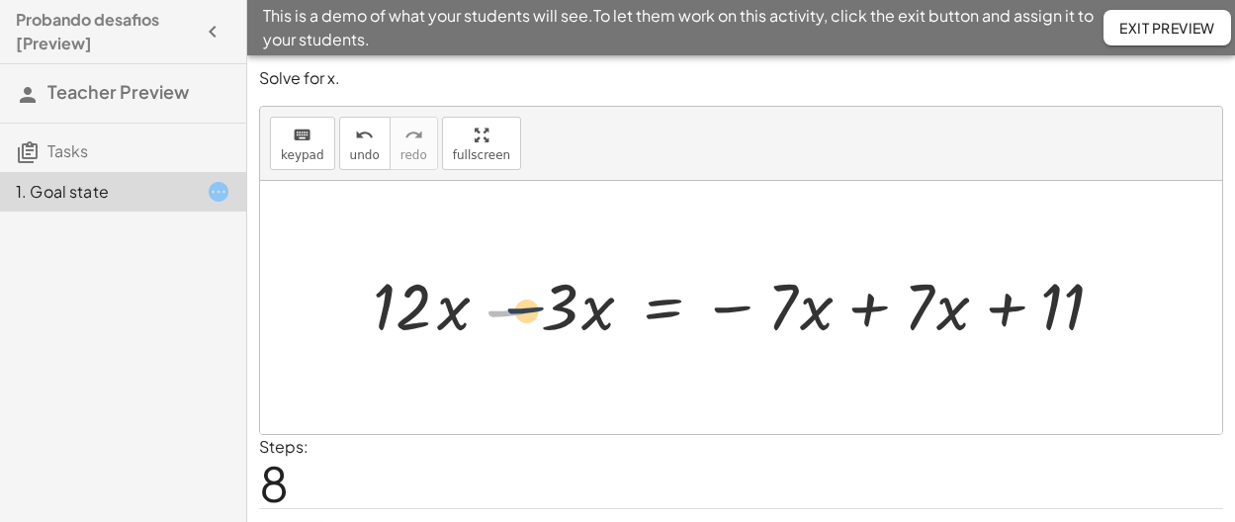
drag, startPoint x: 605, startPoint y: 319, endPoint x: 627, endPoint y: 320, distance: 21.8
click at [627, 320] on div at bounding box center [749, 307] width 772 height 93
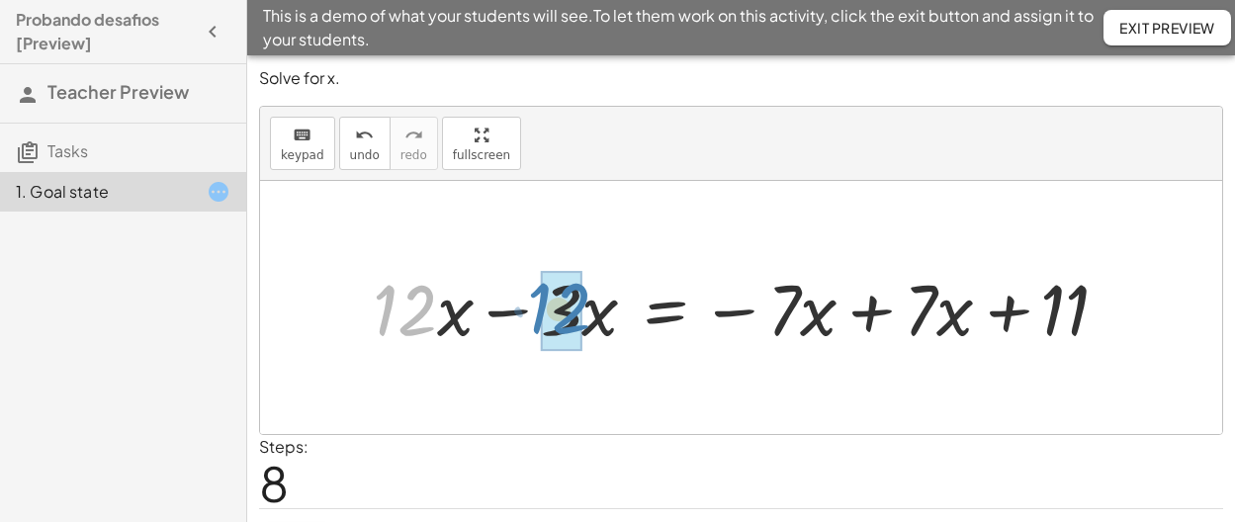
drag, startPoint x: 414, startPoint y: 323, endPoint x: 569, endPoint y: 321, distance: 155.2
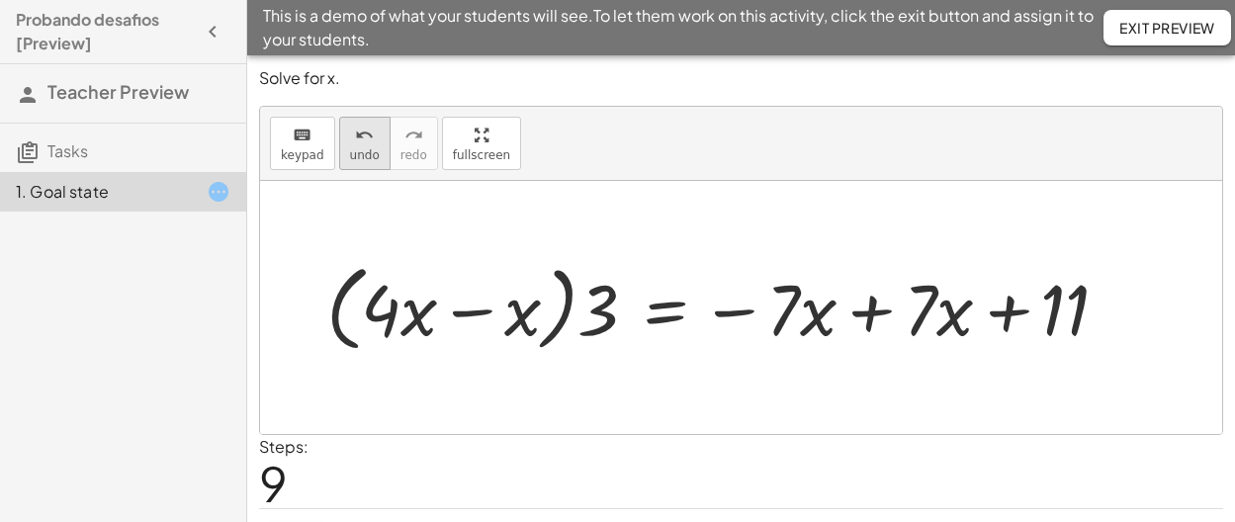
click at [361, 145] on button "undo undo" at bounding box center [364, 143] width 51 height 53
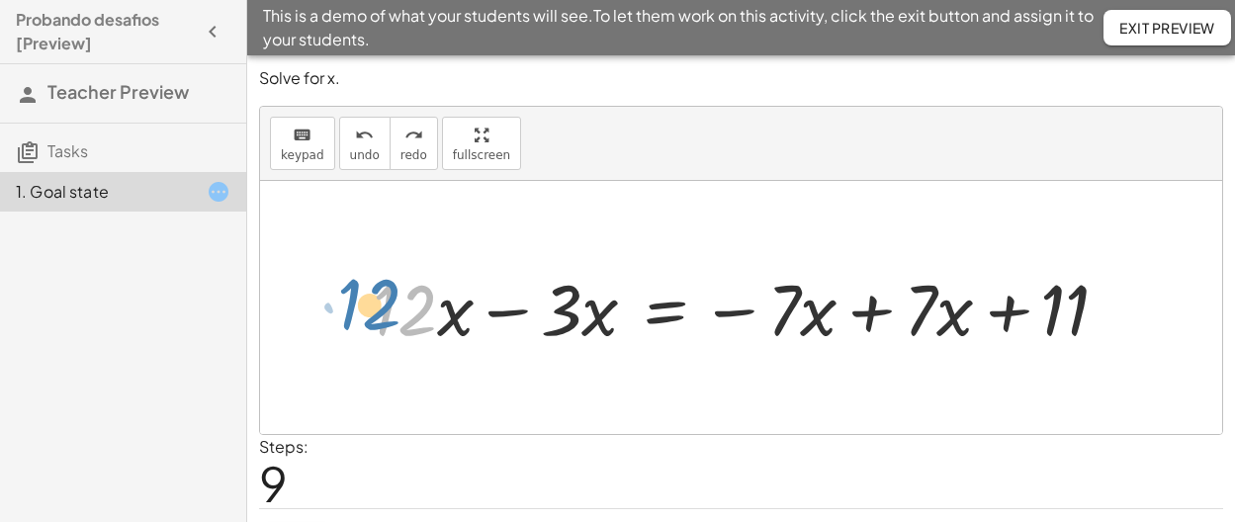
drag, startPoint x: 432, startPoint y: 332, endPoint x: 380, endPoint y: 324, distance: 53.0
click at [380, 324] on div at bounding box center [749, 307] width 772 height 93
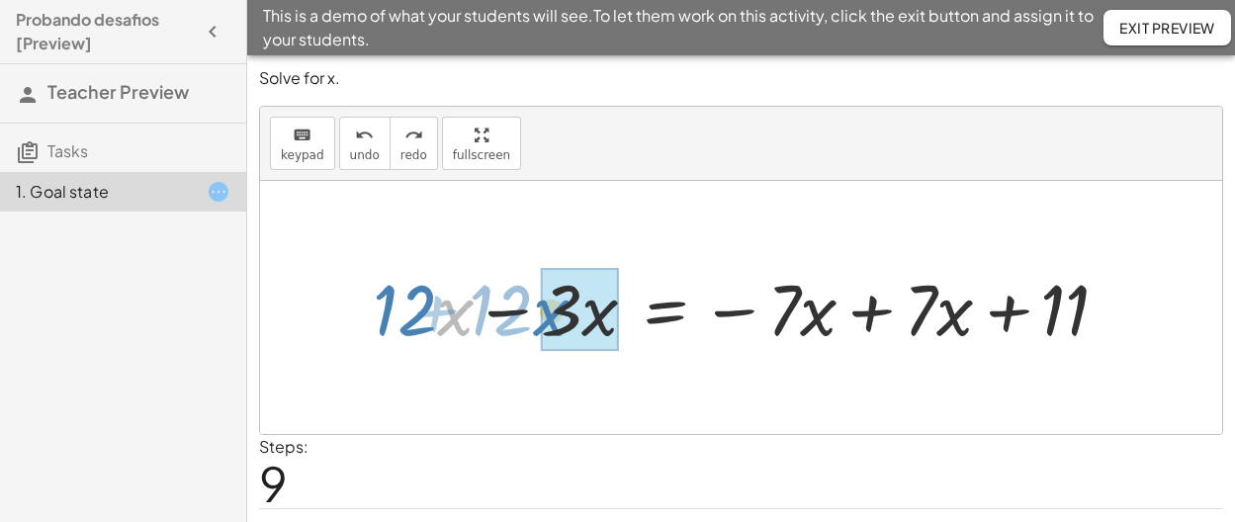
drag, startPoint x: 440, startPoint y: 330, endPoint x: 536, endPoint y: 330, distance: 95.9
click at [536, 330] on div at bounding box center [749, 307] width 772 height 93
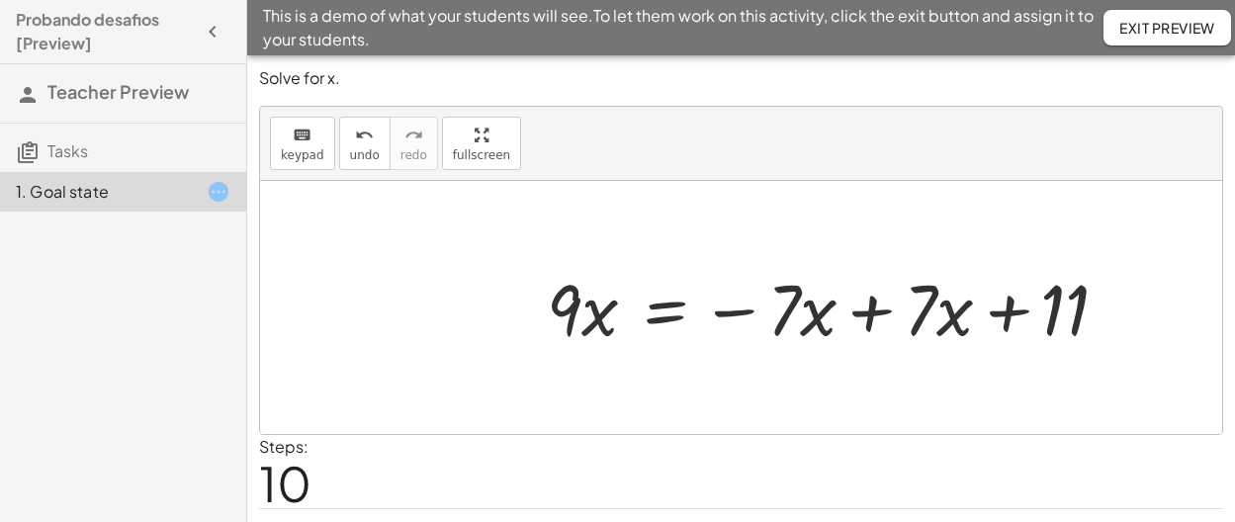
click at [874, 319] on div at bounding box center [836, 307] width 598 height 93
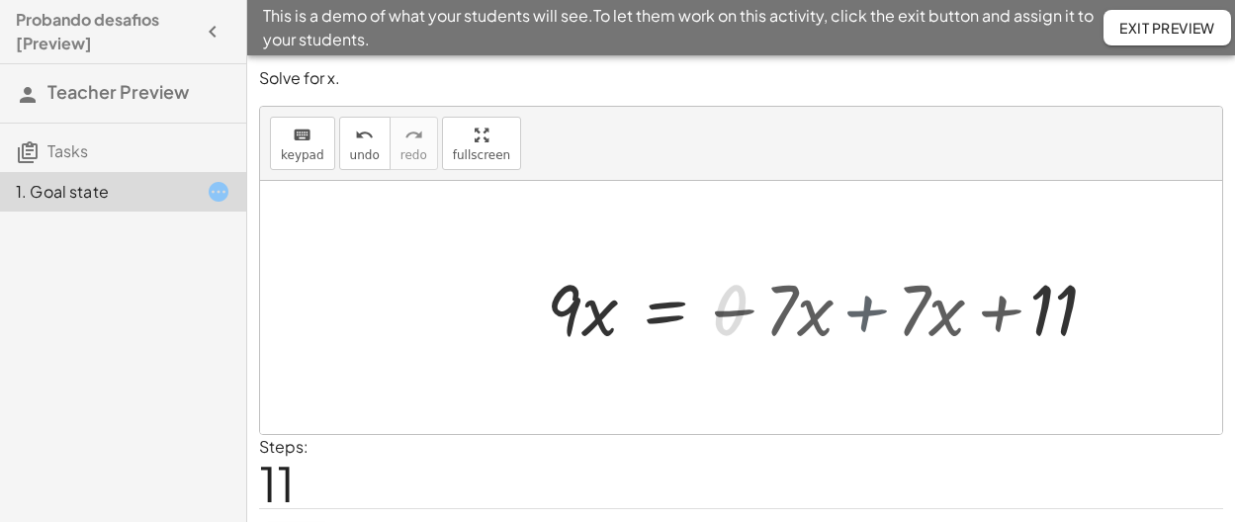
click at [874, 319] on div at bounding box center [741, 307] width 962 height 253
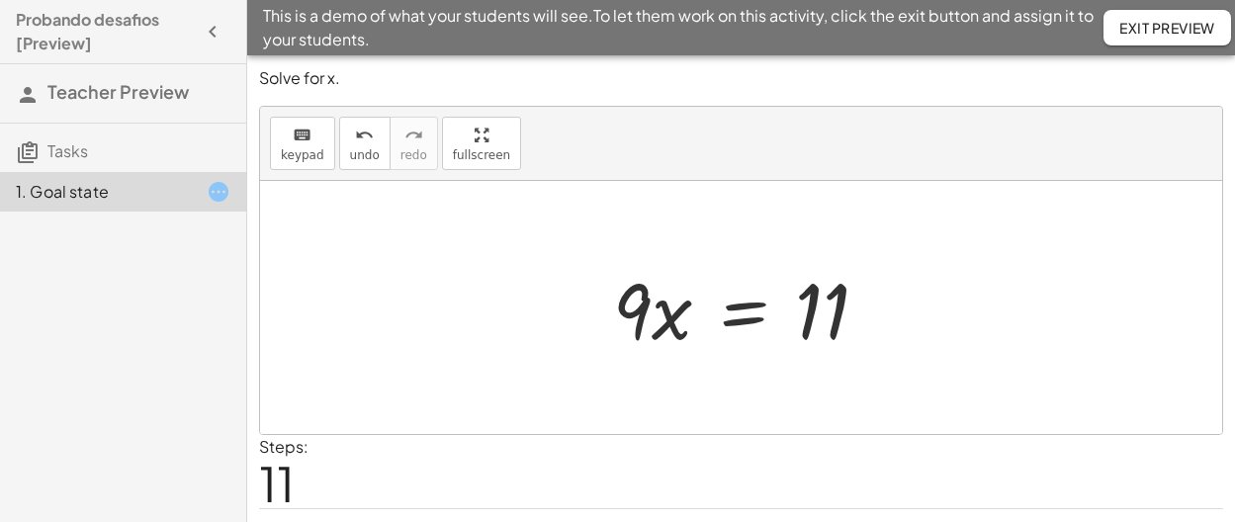
click at [632, 333] on div at bounding box center [748, 308] width 291 height 102
click at [635, 331] on div at bounding box center [748, 308] width 291 height 102
drag, startPoint x: 638, startPoint y: 323, endPoint x: 823, endPoint y: 374, distance: 191.6
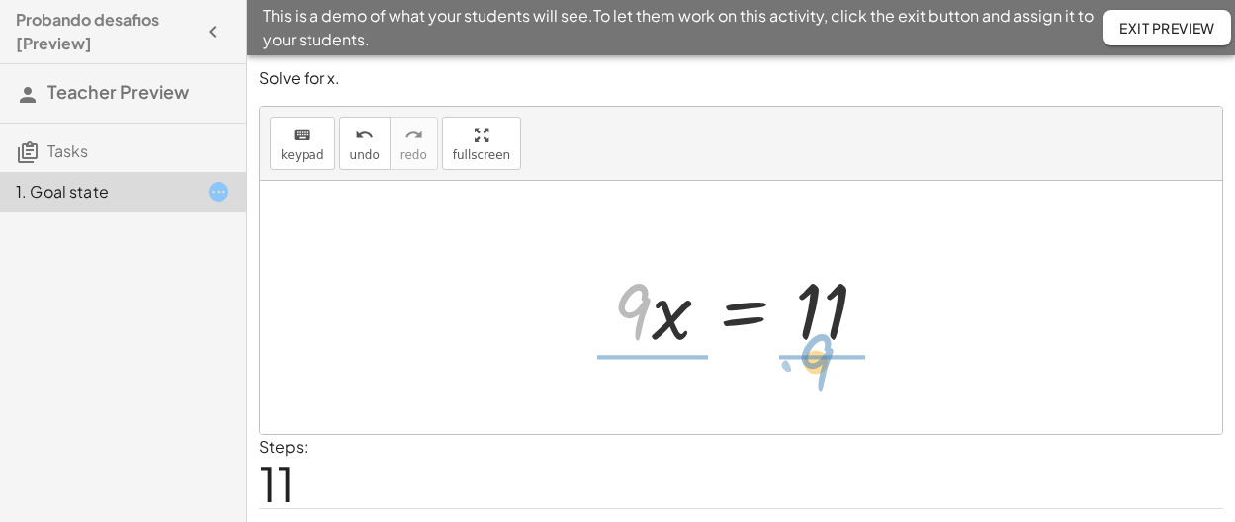
click at [823, 374] on div "+ · 5 · x − · 3 · ( + x + 1 ) = + 8 − · 7 · x + · 5 · x − ( + · 3 · x + · 3 · 1…" at bounding box center [741, 307] width 962 height 253
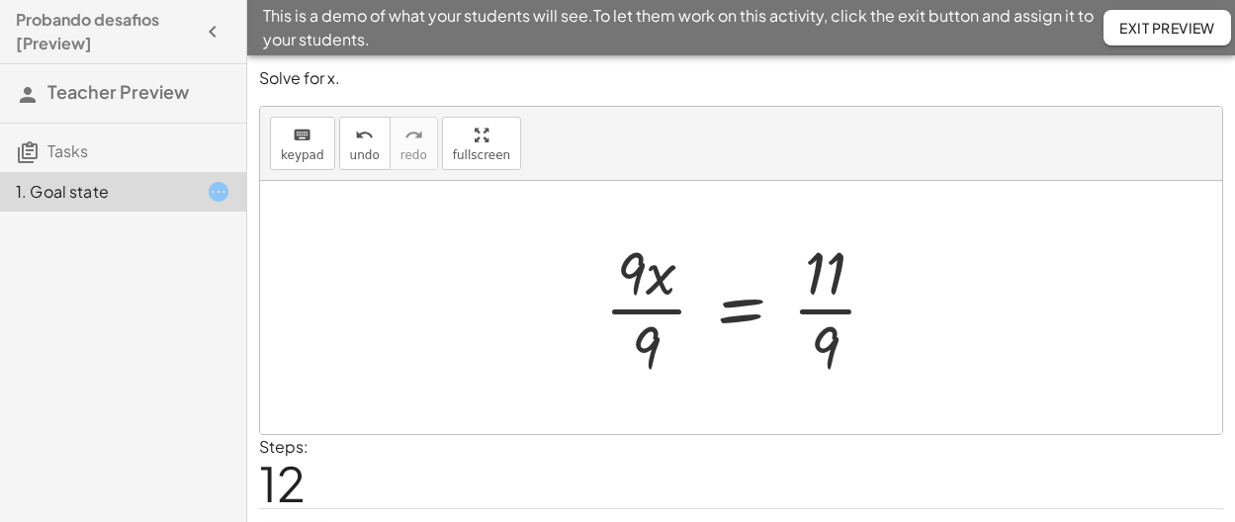
click at [655, 339] on div at bounding box center [748, 307] width 308 height 152
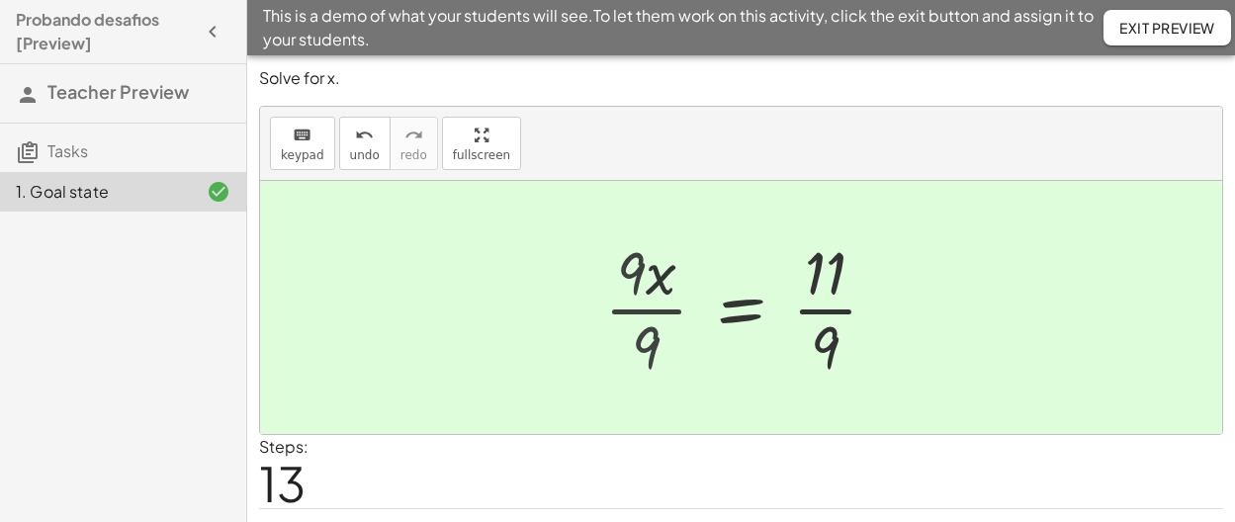
click at [655, 339] on div at bounding box center [771, 307] width 264 height 152
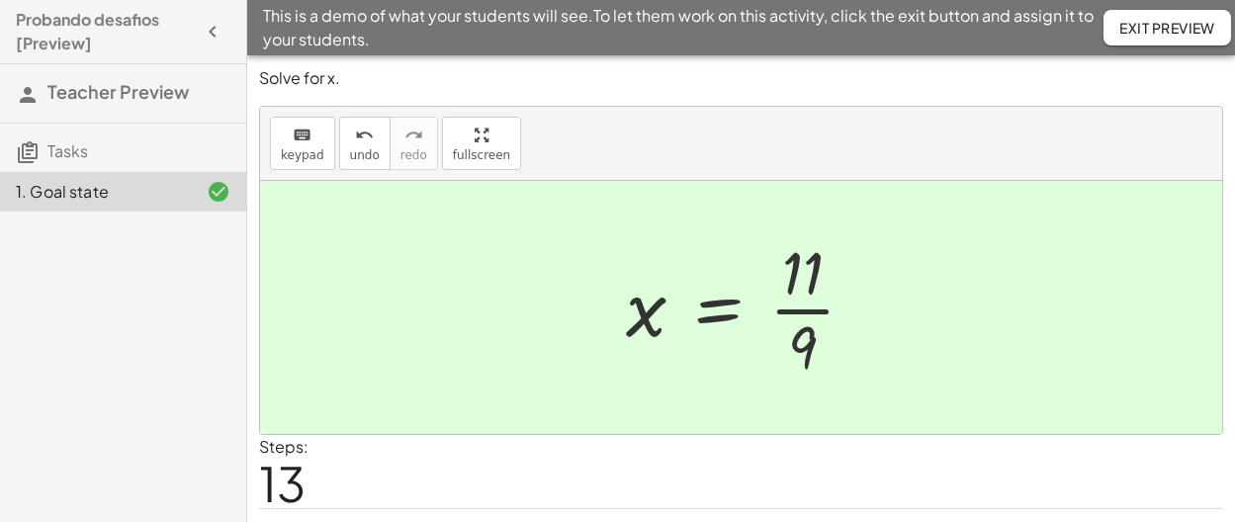
click at [796, 305] on div at bounding box center [748, 307] width 264 height 152
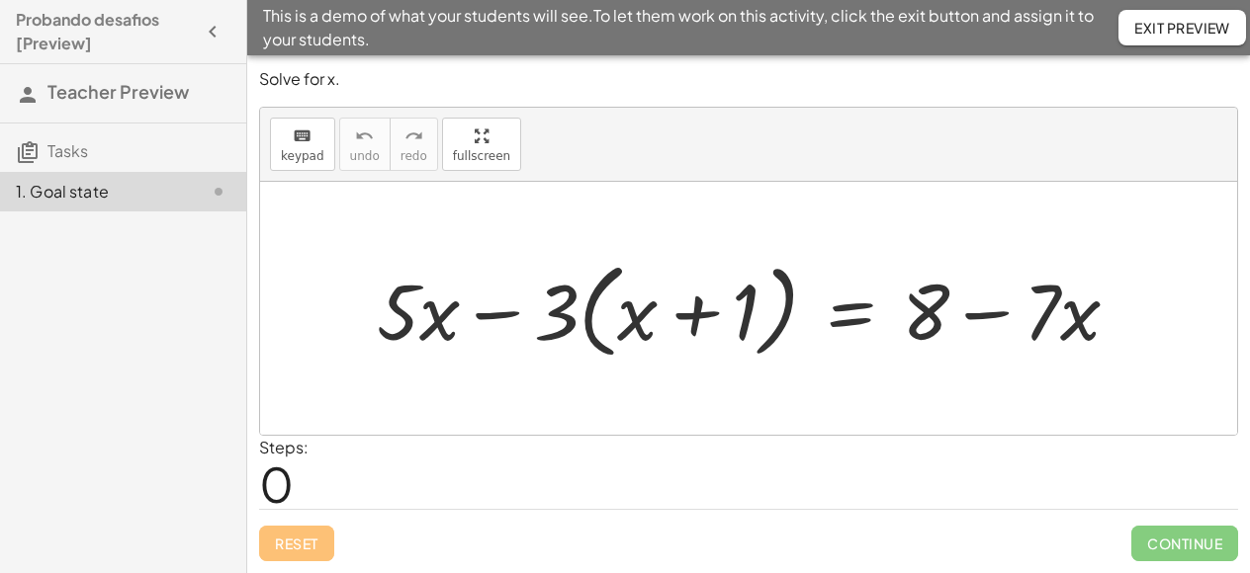
click at [863, 338] on div at bounding box center [756, 309] width 778 height 114
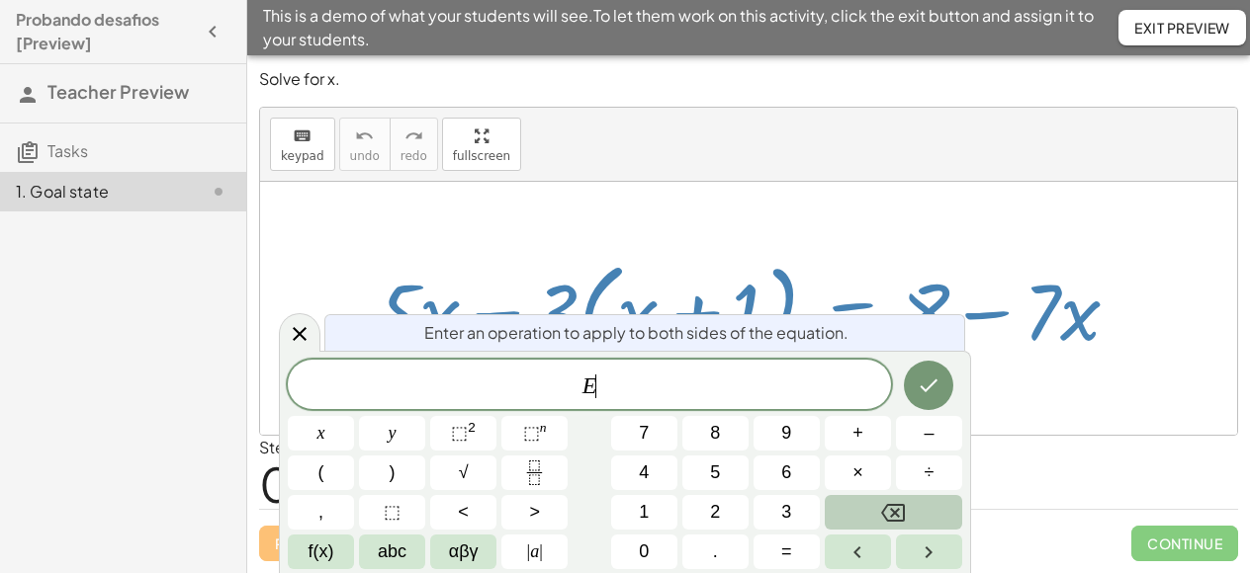
click at [894, 520] on icon "Backspace" at bounding box center [893, 513] width 24 height 18
click at [1048, 432] on div at bounding box center [748, 308] width 977 height 253
